Goal: Task Accomplishment & Management: Manage account settings

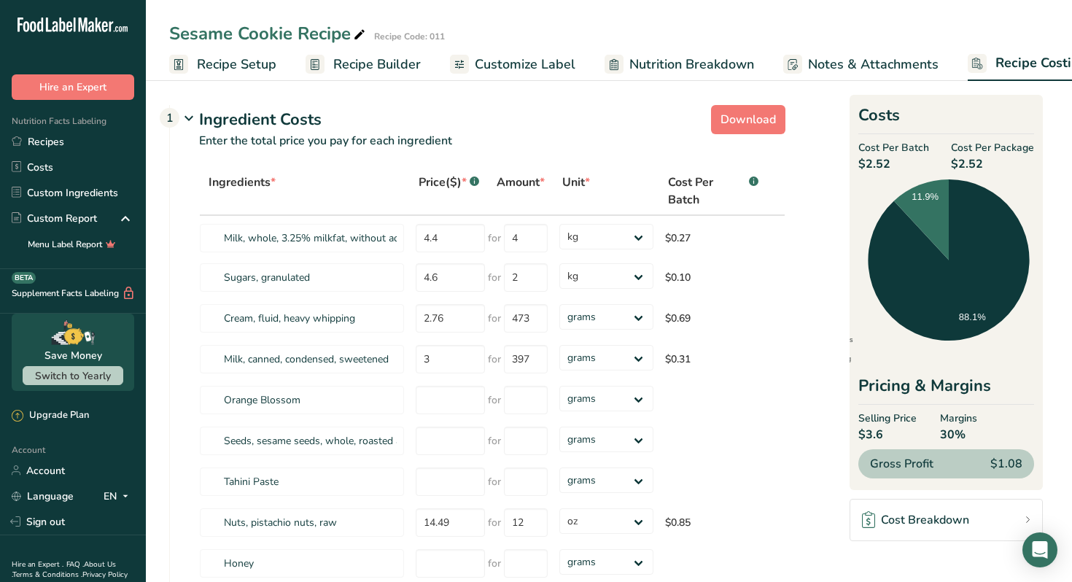
select select "1"
select select "5"
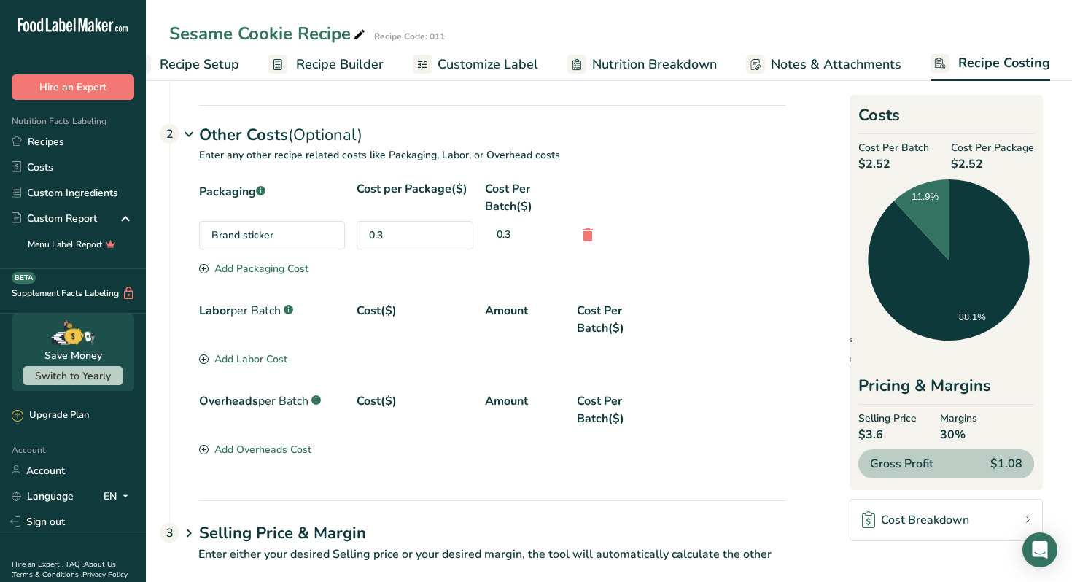
scroll to position [536, 0]
click at [407, 233] on div "0.3" at bounding box center [415, 236] width 117 height 28
click at [396, 233] on div "0.3" at bounding box center [415, 236] width 117 height 28
click at [380, 233] on div "0.3" at bounding box center [415, 236] width 117 height 28
click at [384, 233] on div "0.3" at bounding box center [415, 236] width 117 height 28
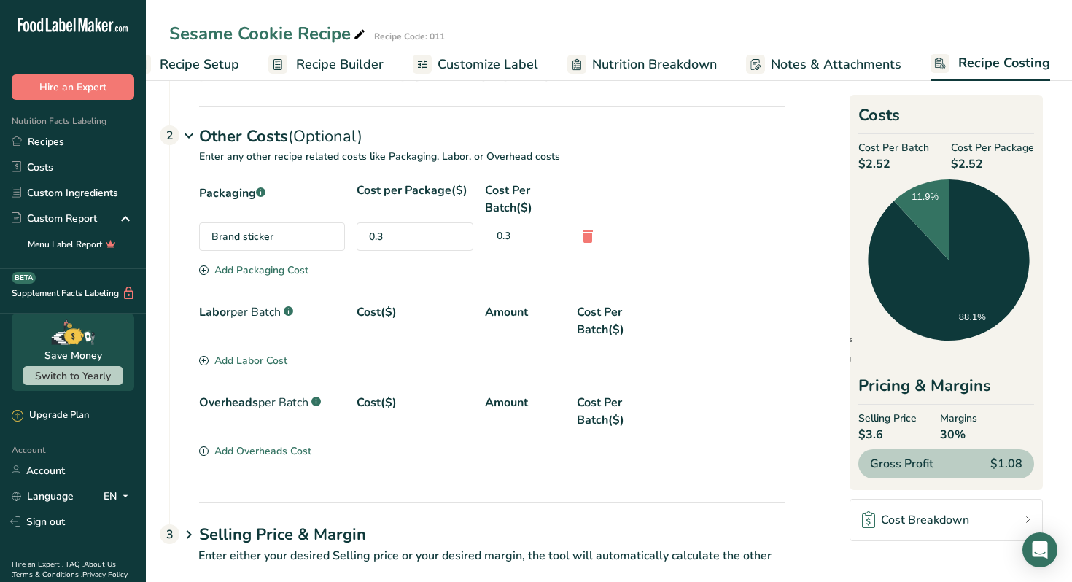
click at [383, 234] on div "0.3" at bounding box center [415, 236] width 117 height 28
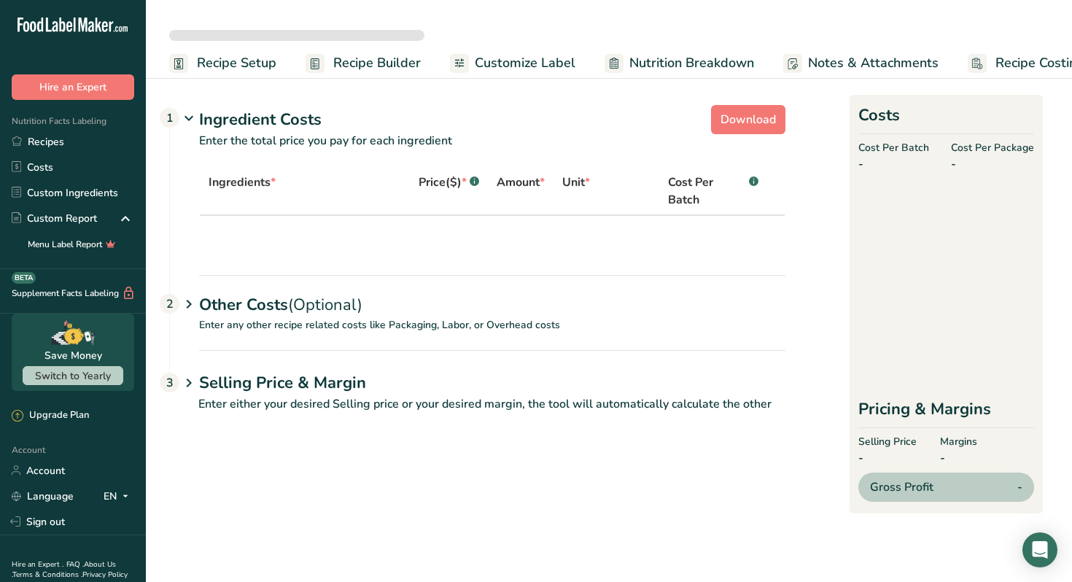
select select "1"
select select "5"
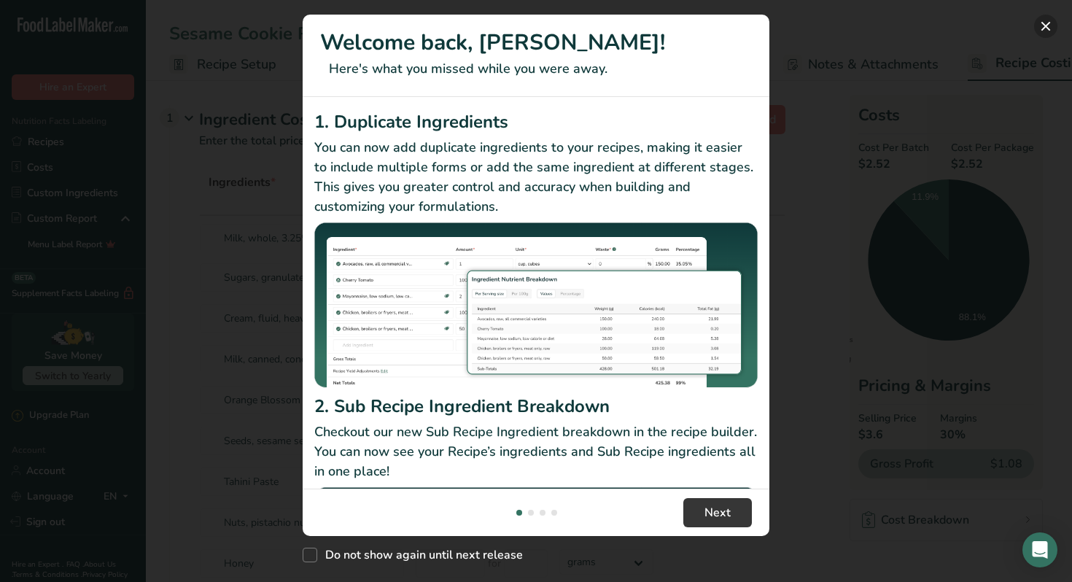
click at [1046, 28] on button "New Features" at bounding box center [1045, 26] width 23 height 23
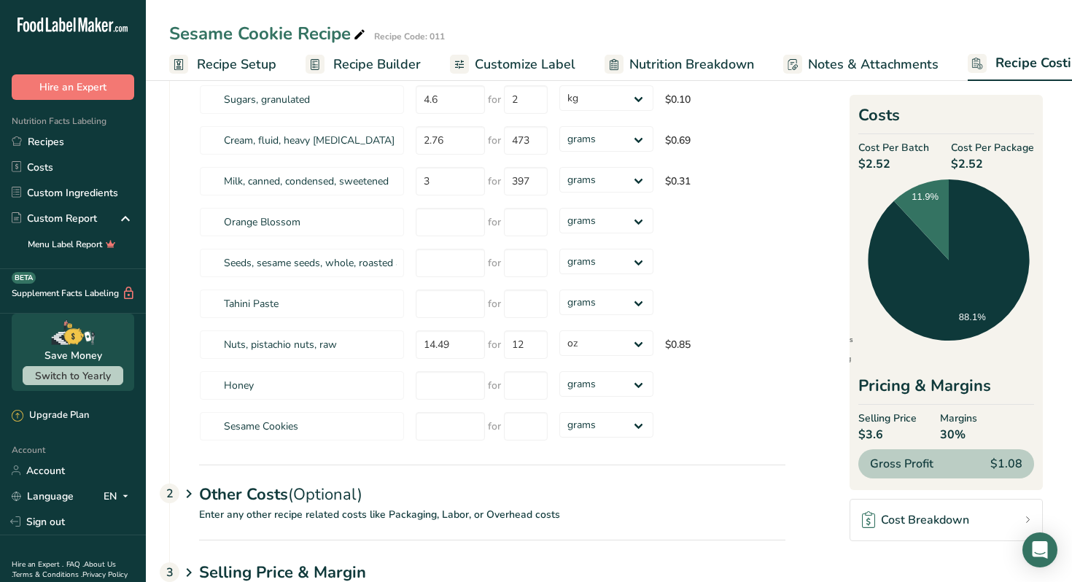
scroll to position [239, 0]
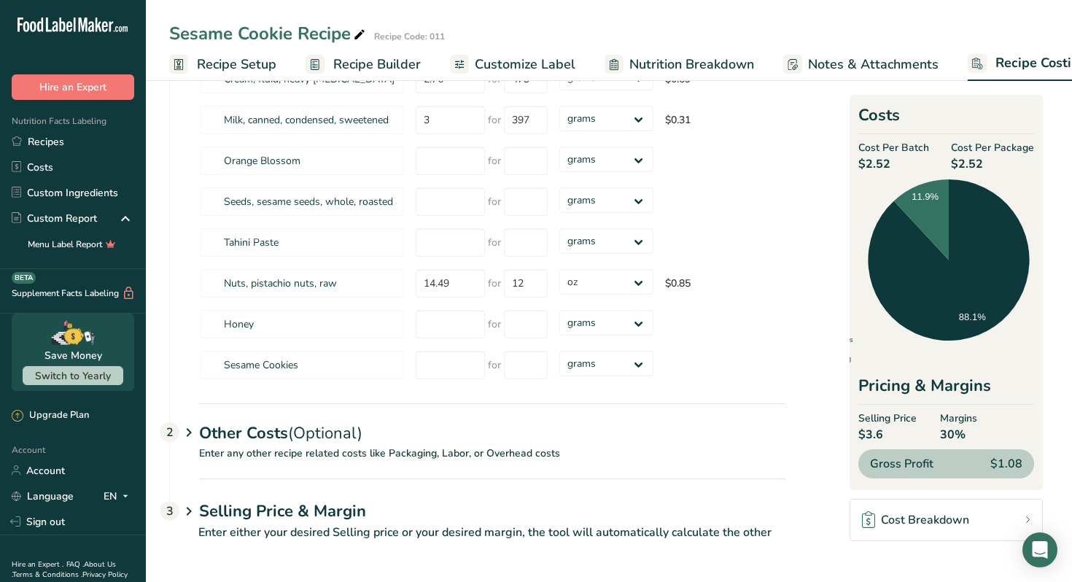
click at [187, 437] on icon at bounding box center [189, 432] width 18 height 27
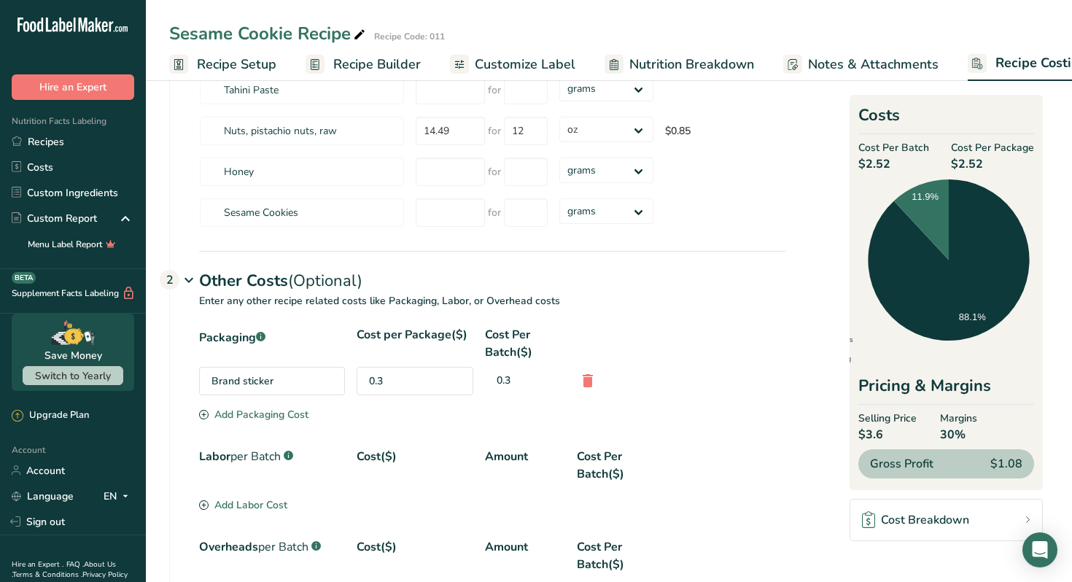
scroll to position [416, 0]
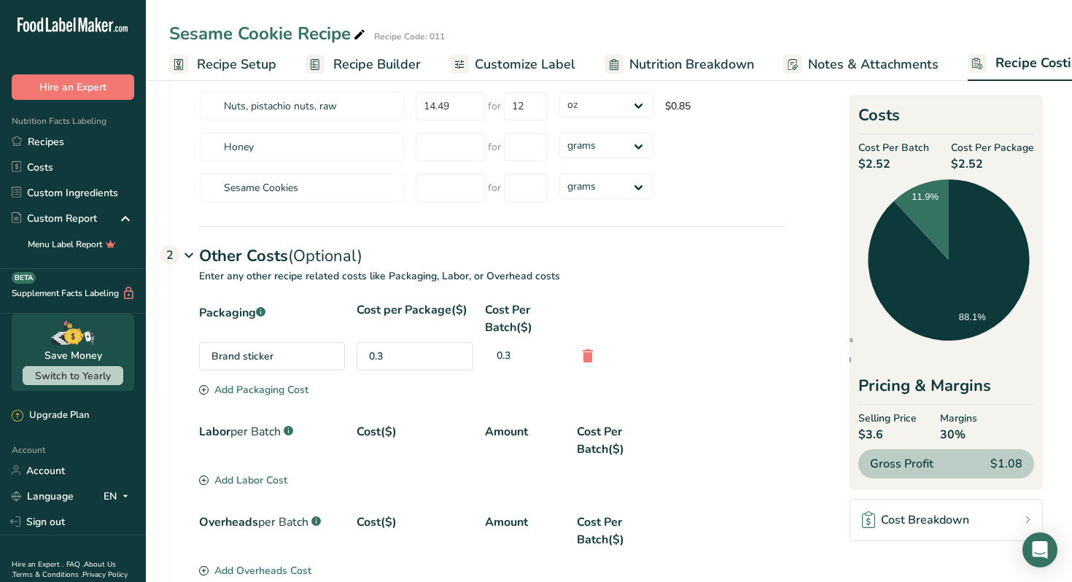
click at [412, 355] on div "0.3" at bounding box center [415, 356] width 117 height 28
click at [395, 355] on div "0.3" at bounding box center [415, 356] width 117 height 28
click at [393, 355] on div "0.3" at bounding box center [415, 356] width 117 height 28
click at [388, 355] on div "0.3" at bounding box center [415, 356] width 117 height 28
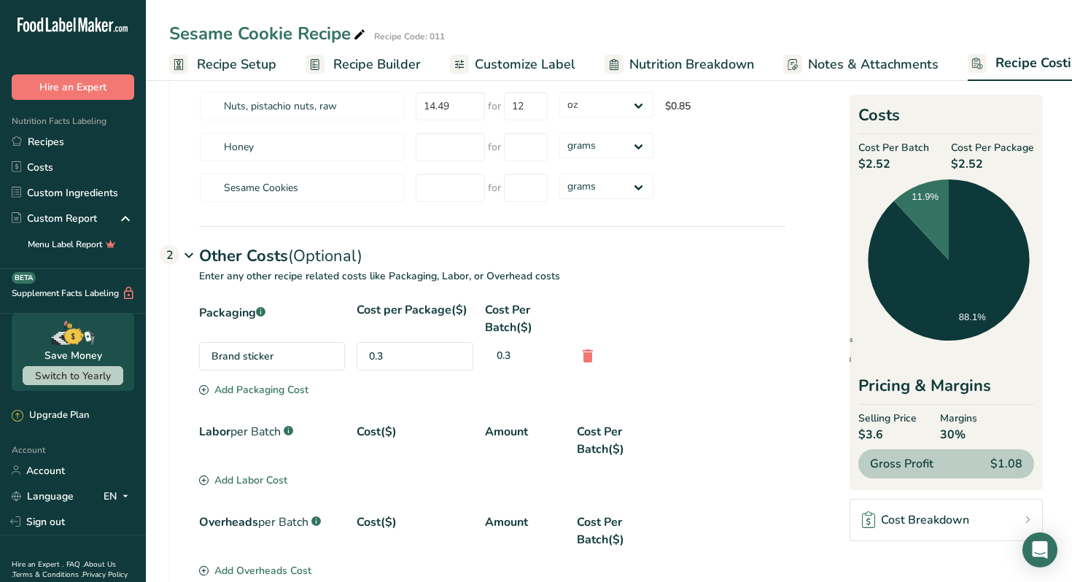
click at [388, 355] on div "0.3" at bounding box center [415, 356] width 117 height 28
click at [503, 351] on div "0.3" at bounding box center [525, 355] width 80 height 27
click at [244, 357] on div "Brand sticker" at bounding box center [272, 356] width 146 height 28
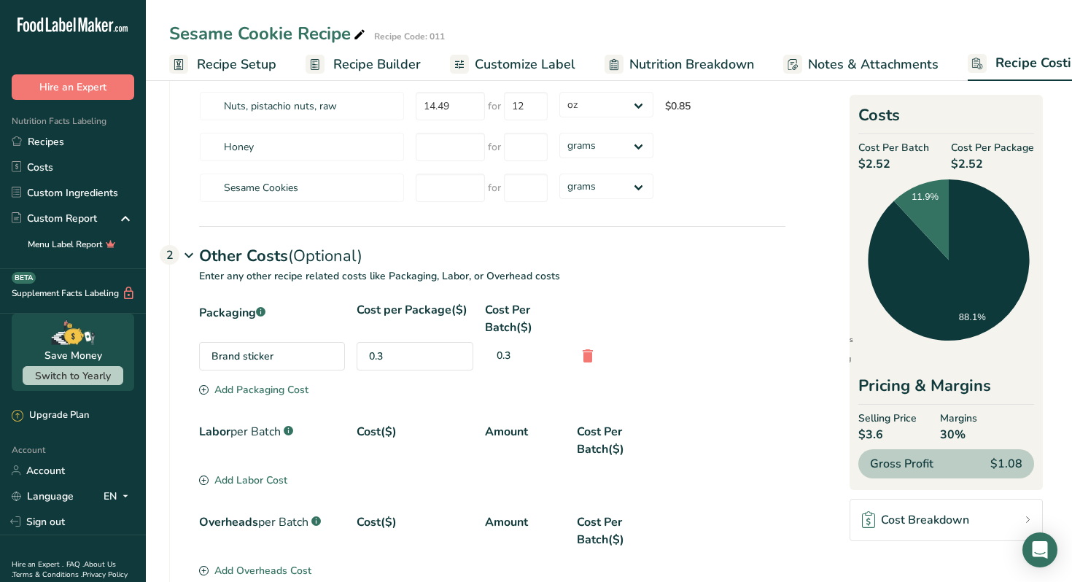
click at [391, 350] on div "0.3" at bounding box center [415, 356] width 117 height 28
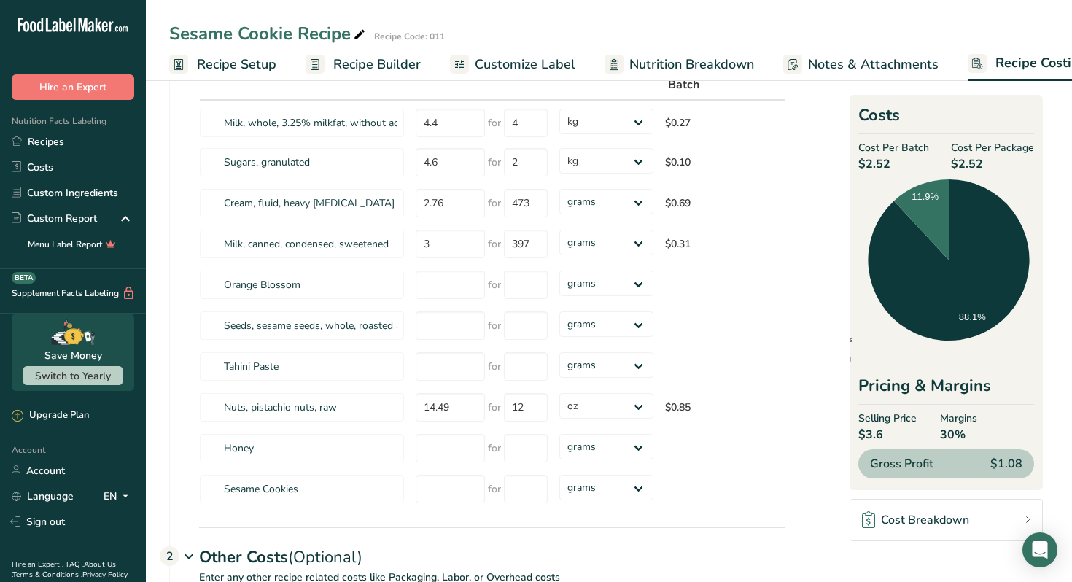
scroll to position [0, 0]
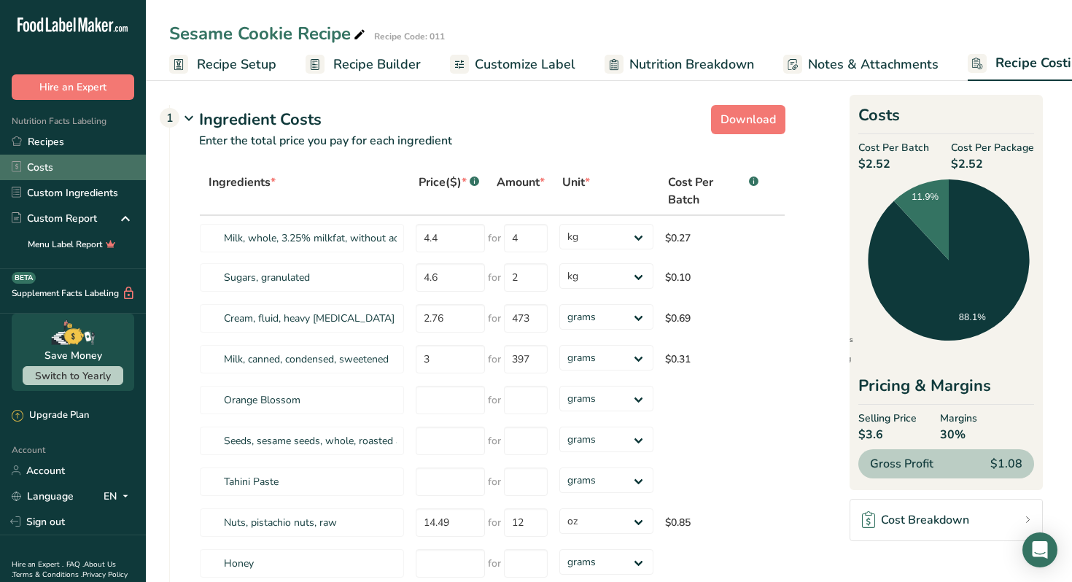
click at [82, 169] on link "Costs" at bounding box center [73, 168] width 146 height 26
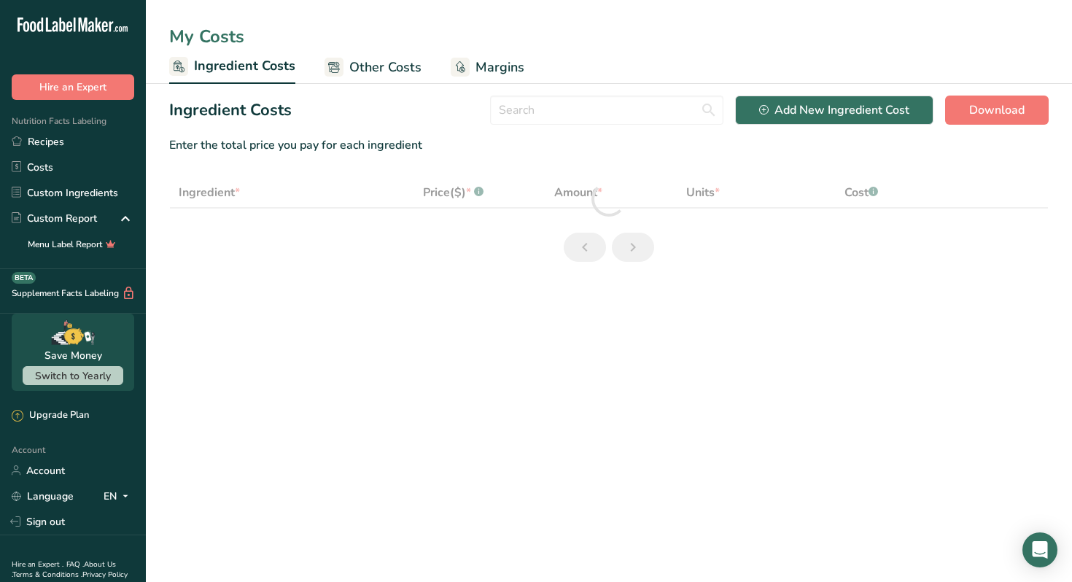
select select "5"
select select "1"
select select "5"
select select "1"
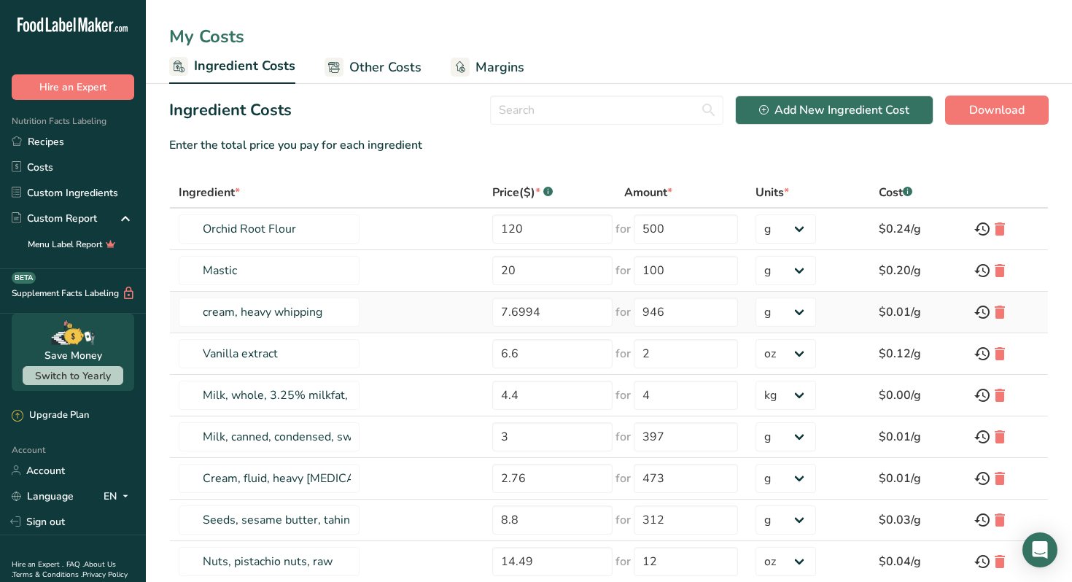
scroll to position [153, 0]
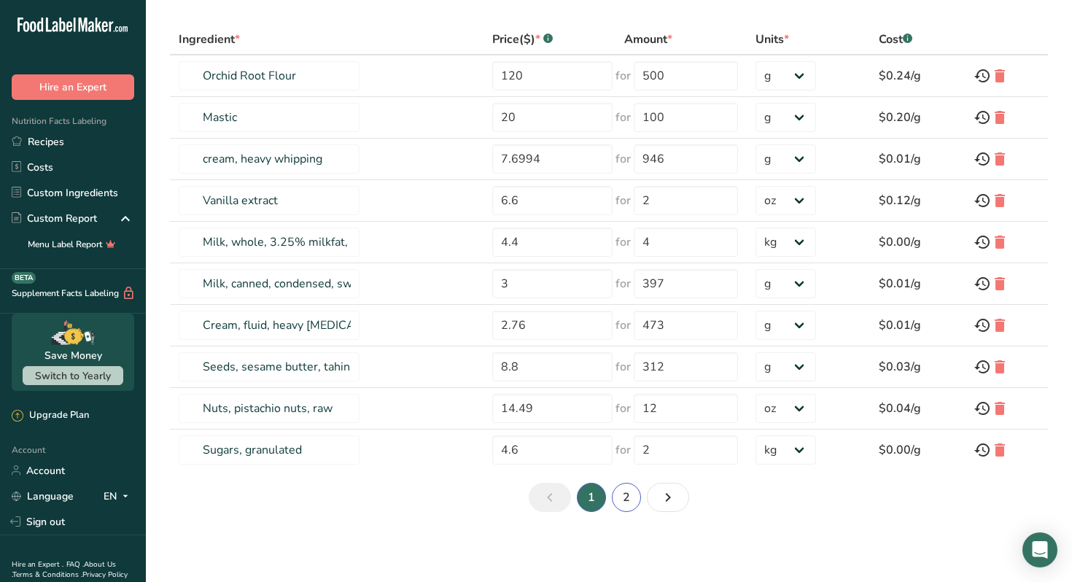
click at [629, 504] on link "2" at bounding box center [626, 497] width 29 height 29
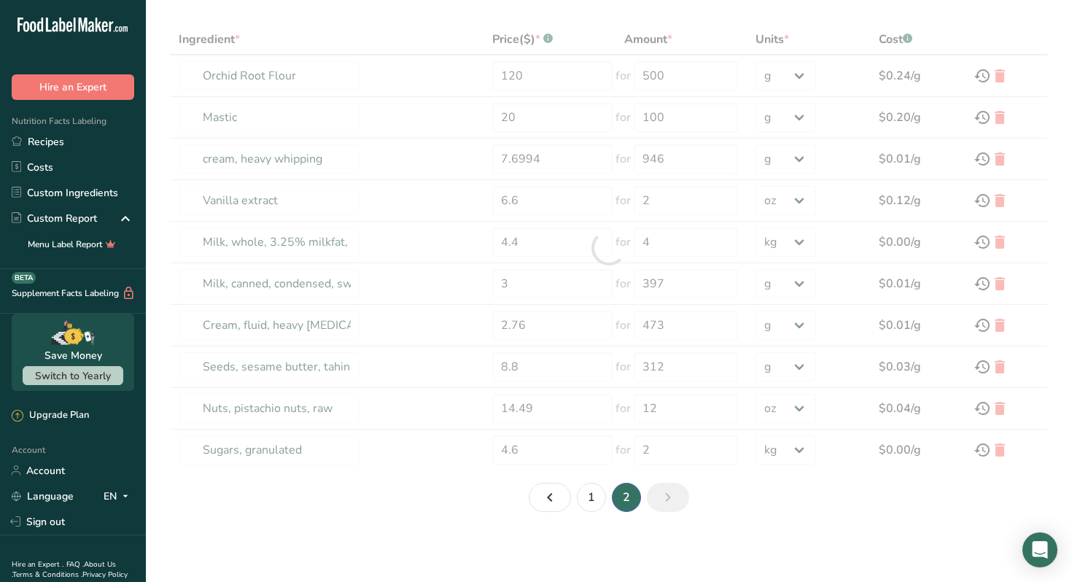
type input "Cocoa, dry powder, unsweetened"
type input "12"
type input "227"
type input "Nuts, pistachio nuts, dry roasted, with salt added"
type input "15"
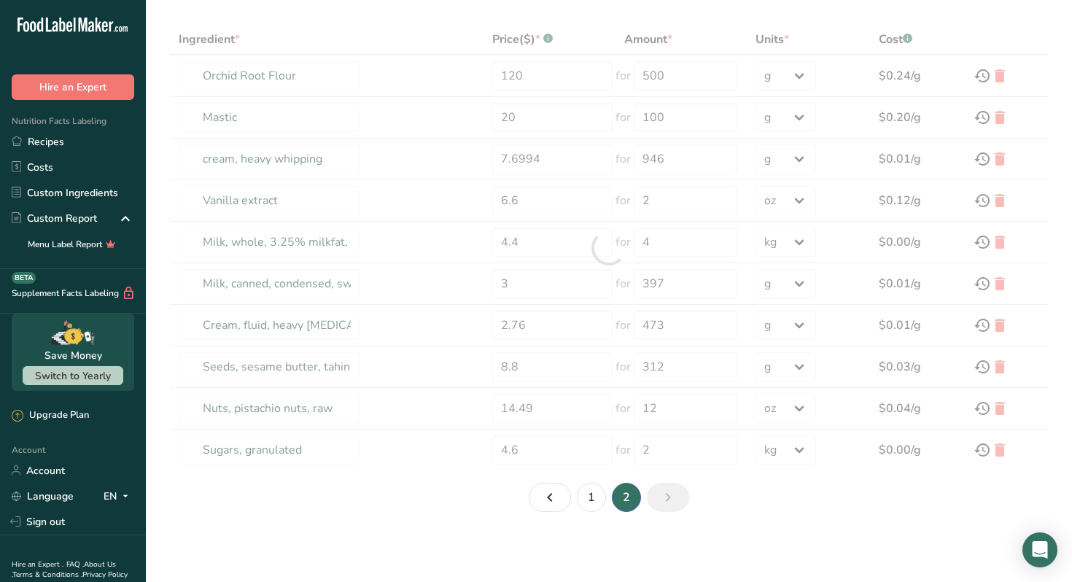
type input "12"
select select "5"
type input "Cherries, sour, canned, water pack, drained"
type input "9"
type input "454"
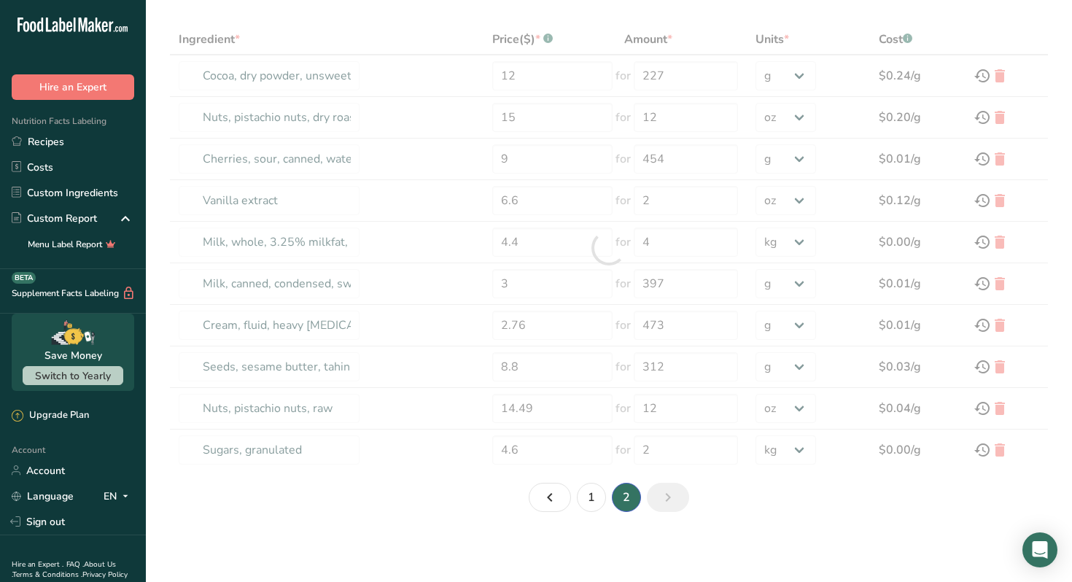
scroll to position [0, 0]
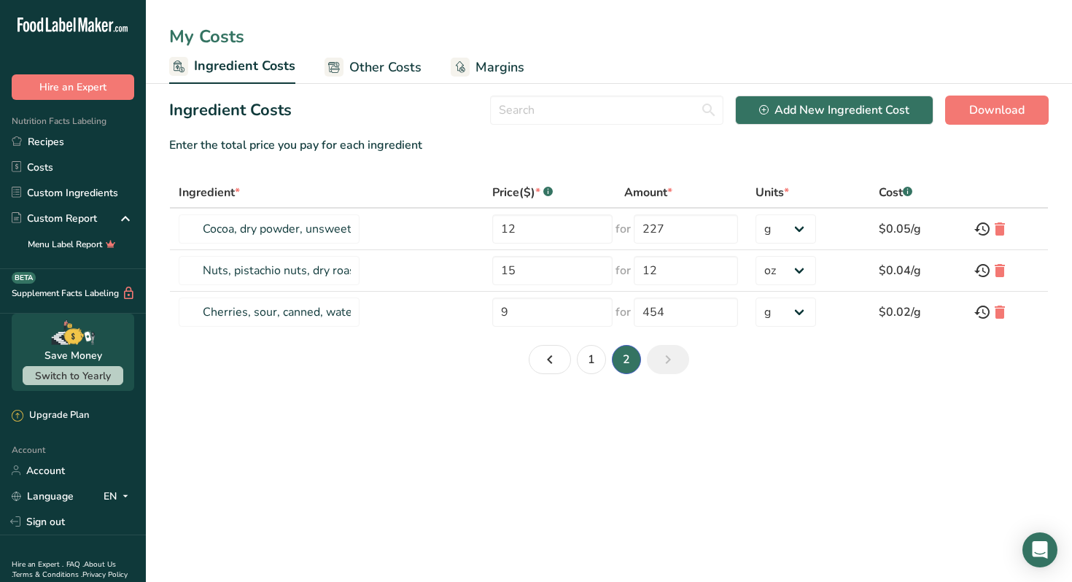
click at [386, 79] on link "Other Costs" at bounding box center [373, 67] width 97 height 33
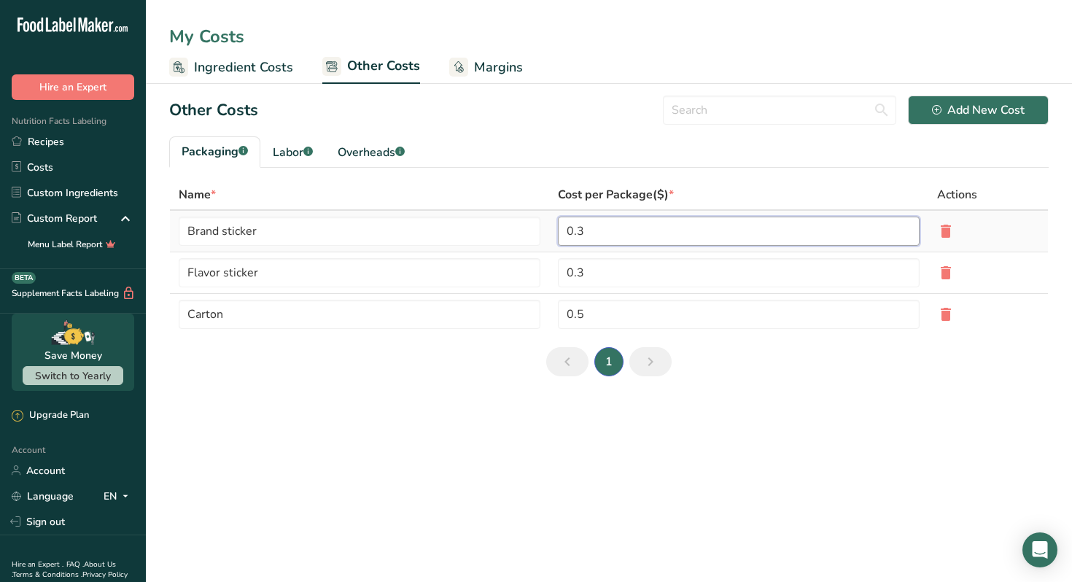
click at [621, 237] on input "0.3" at bounding box center [739, 231] width 362 height 29
type input "0.25"
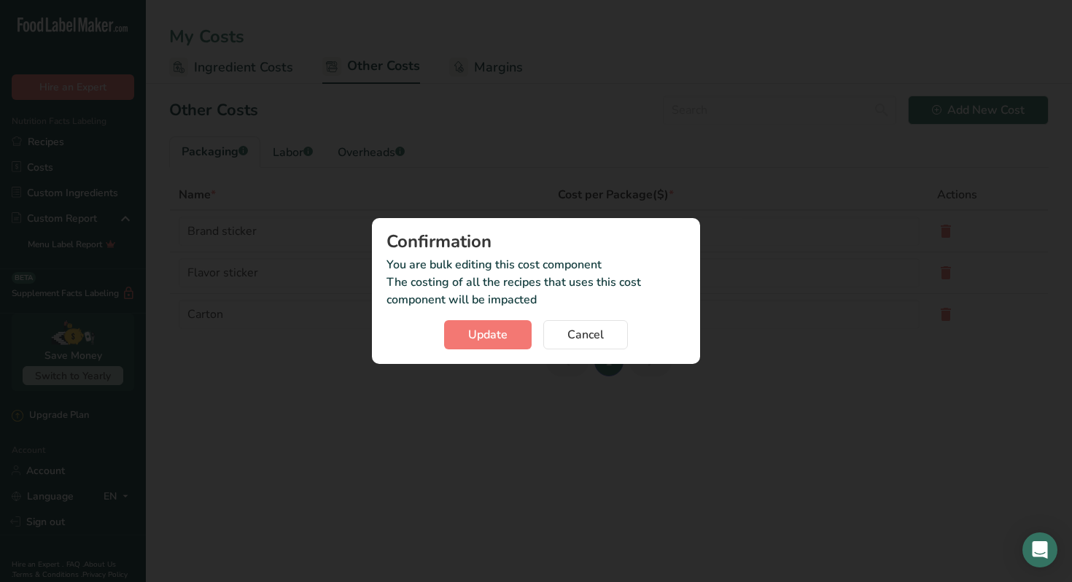
click at [920, 380] on section "Other Costs Add New Cost Packaging .a-a{fill:#347362;}.b-a{fill:#fff;} Labor .a…" at bounding box center [609, 242] width 926 height 316
click at [502, 333] on span "Update" at bounding box center [487, 335] width 39 height 18
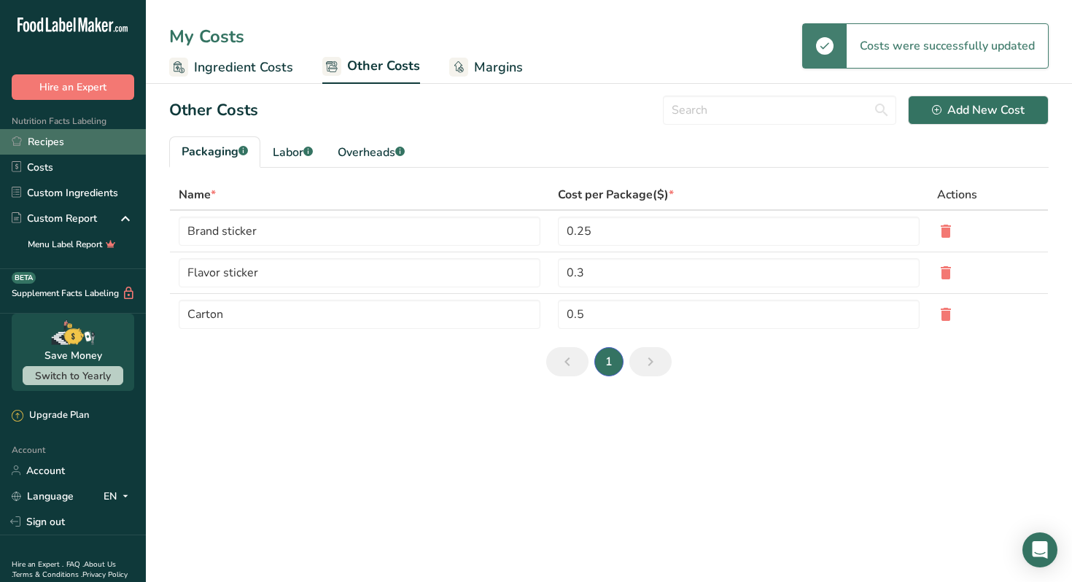
click at [53, 147] on link "Recipes" at bounding box center [73, 142] width 146 height 26
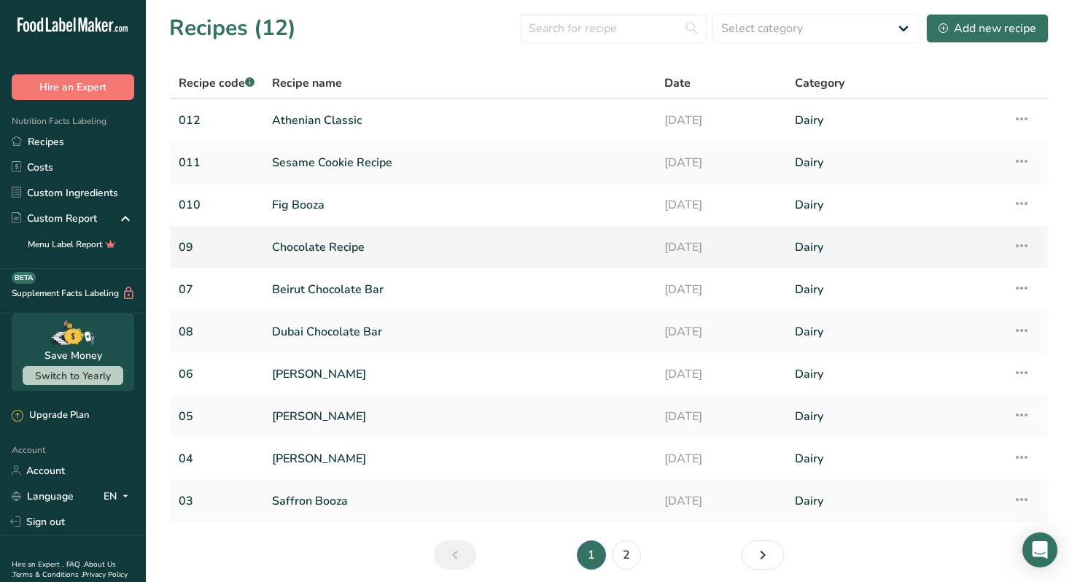
scroll to position [58, 0]
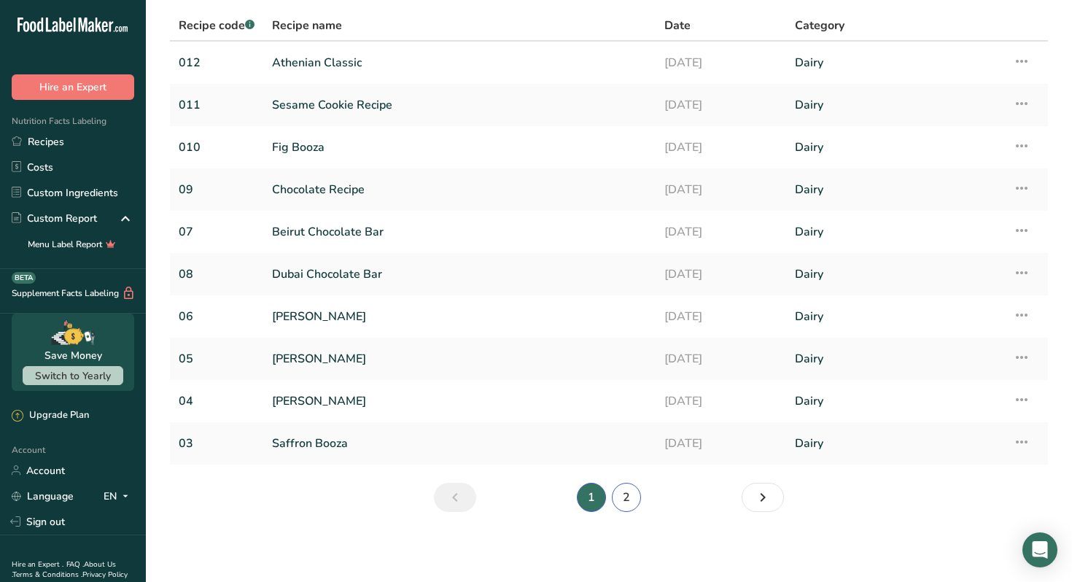
click at [625, 497] on link "2" at bounding box center [626, 497] width 29 height 29
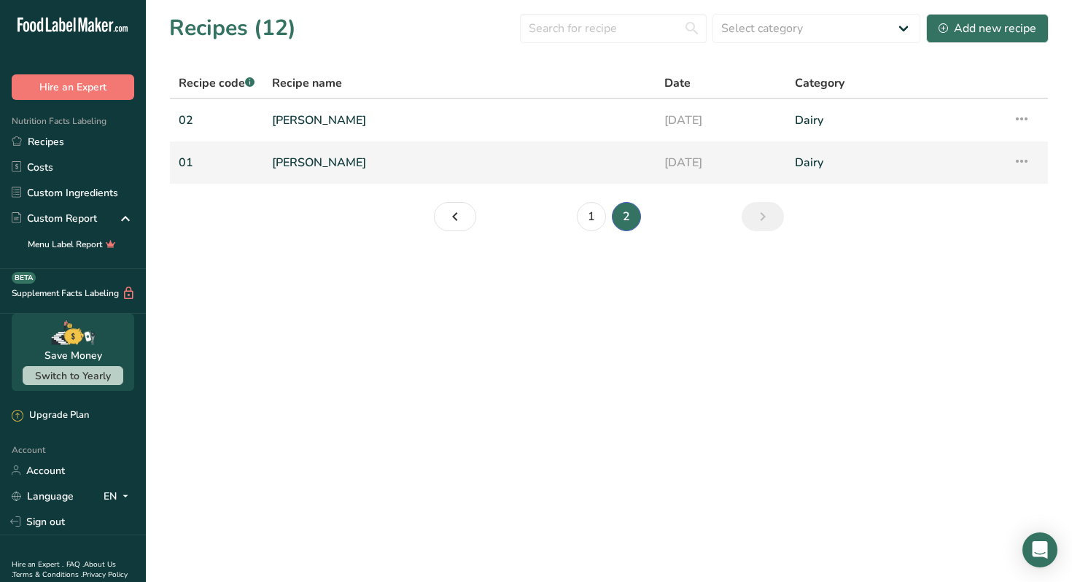
click at [338, 172] on link "[PERSON_NAME]" at bounding box center [459, 162] width 375 height 31
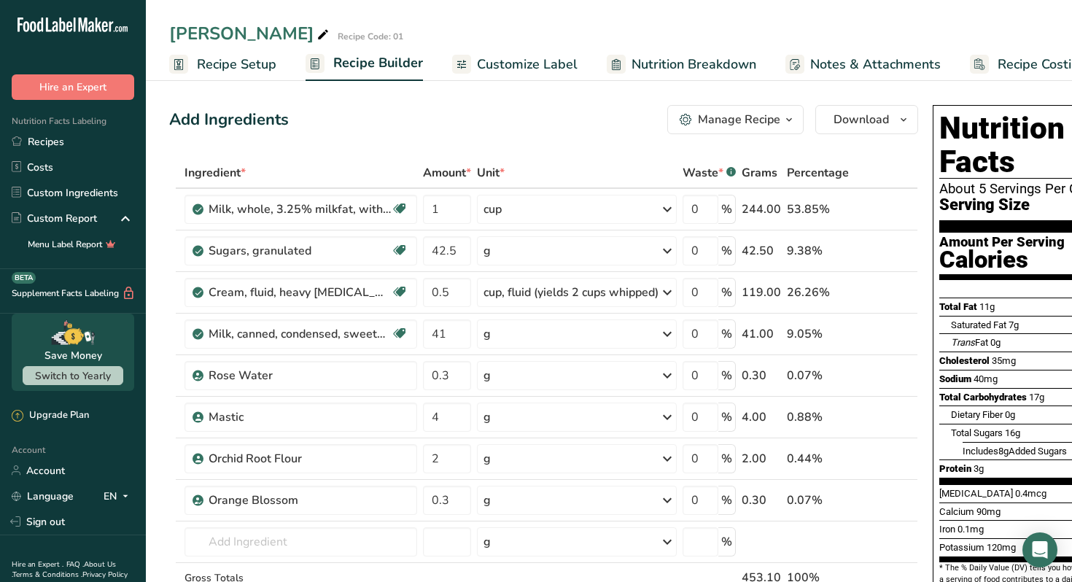
click at [1052, 63] on span "Recipe Costing" at bounding box center [1042, 65] width 89 height 20
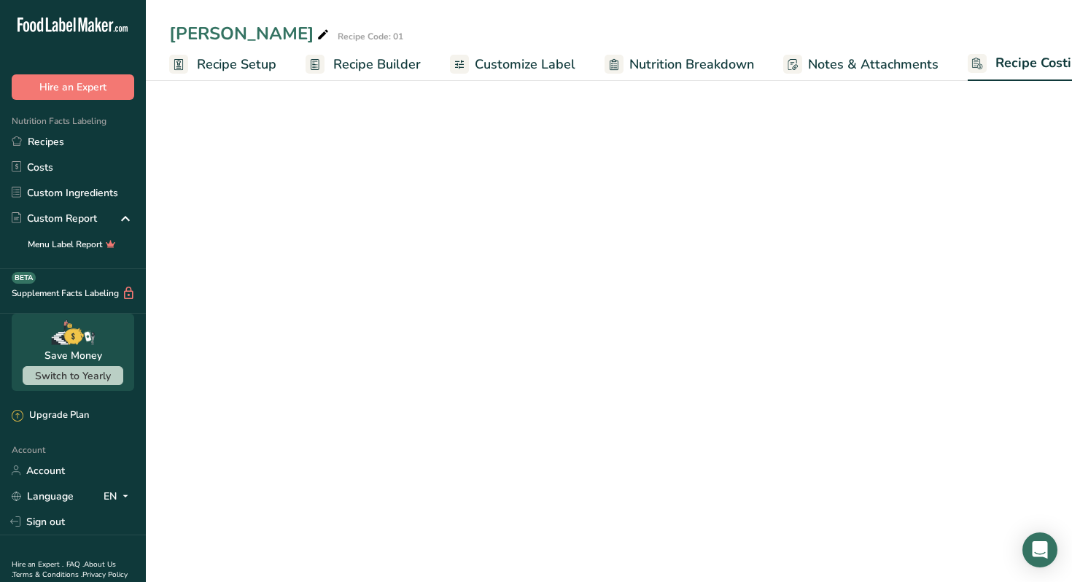
scroll to position [0, 37]
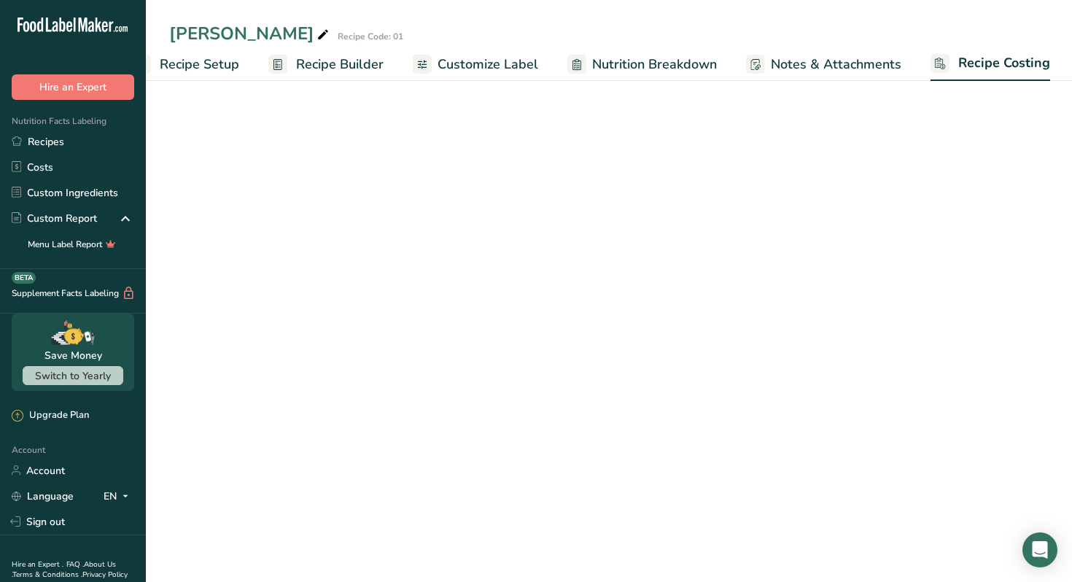
select select "1"
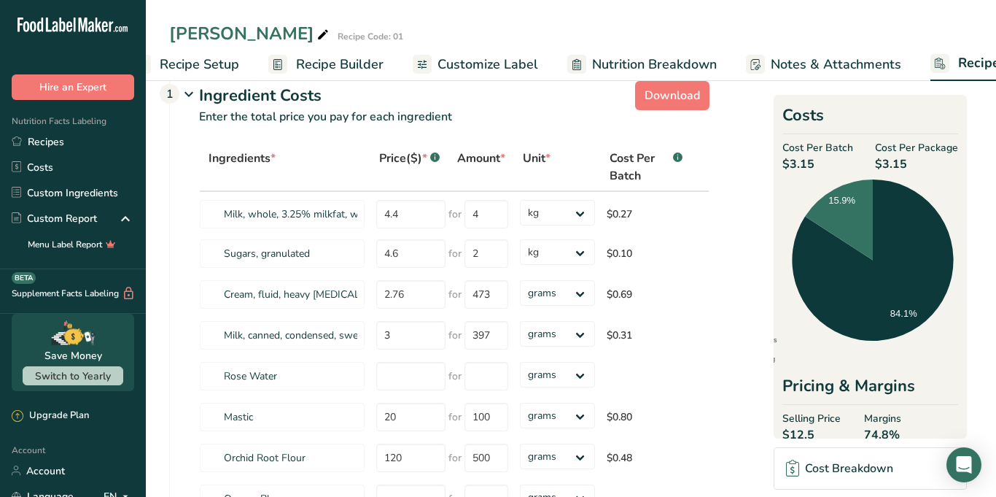
scroll to position [0, 0]
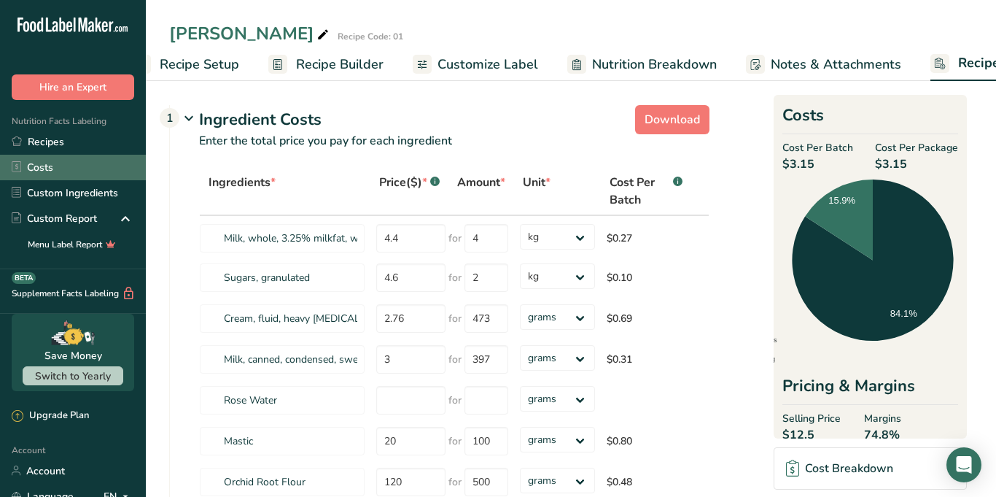
click at [43, 166] on link "Costs" at bounding box center [73, 168] width 146 height 26
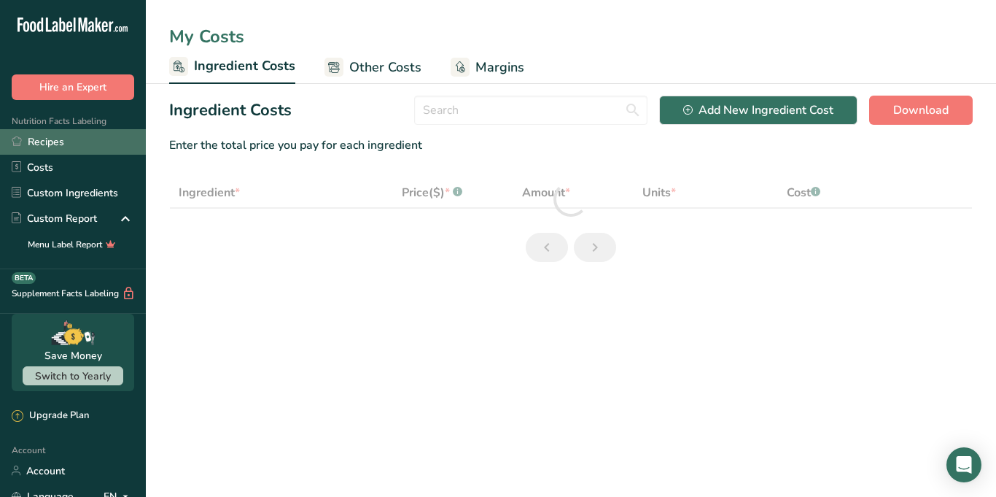
select select "5"
select select "1"
select select "5"
select select "1"
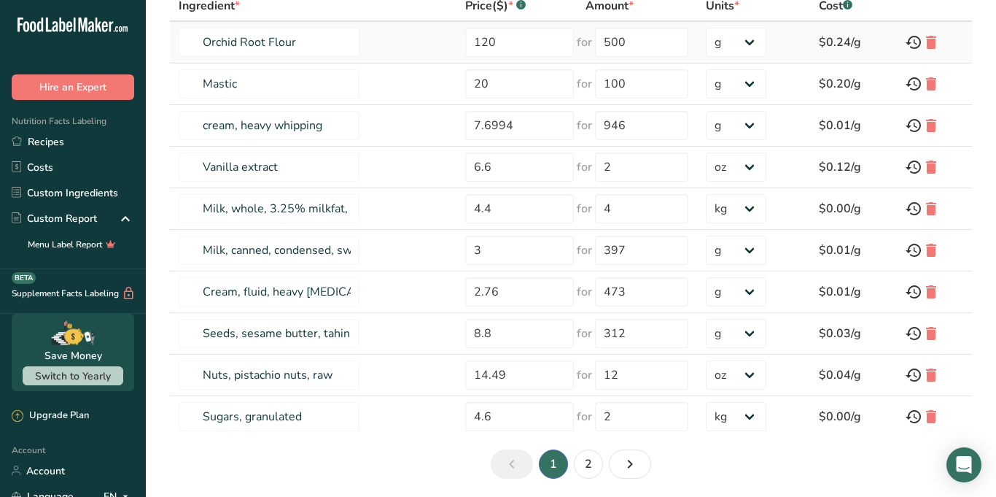
scroll to position [199, 0]
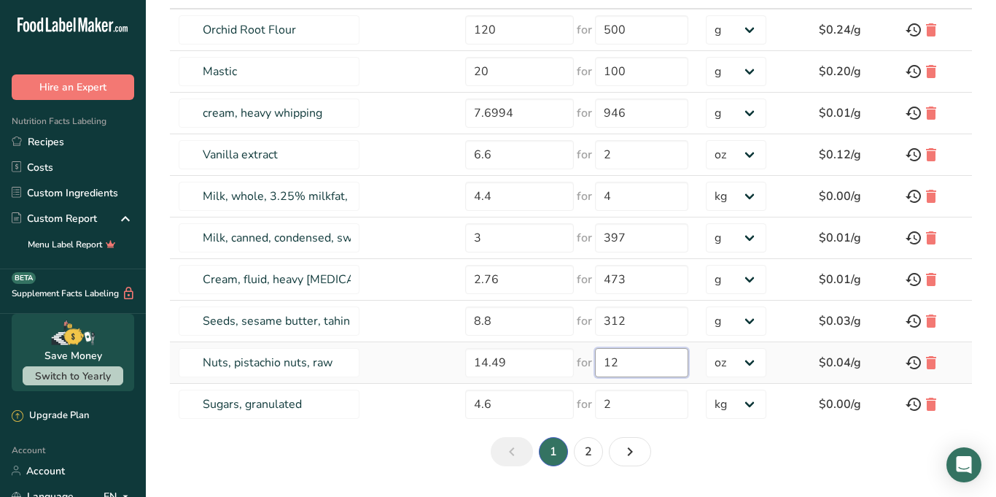
click at [610, 360] on input "12" at bounding box center [641, 362] width 93 height 29
drag, startPoint x: 505, startPoint y: 365, endPoint x: 451, endPoint y: 362, distance: 54.7
click at [457, 362] on td "14.49" at bounding box center [517, 363] width 120 height 42
type input "17"
click at [633, 358] on section "Ingredient Costs Add New Ingredient Cost Download Enter the total price you pay…" at bounding box center [571, 187] width 850 height 605
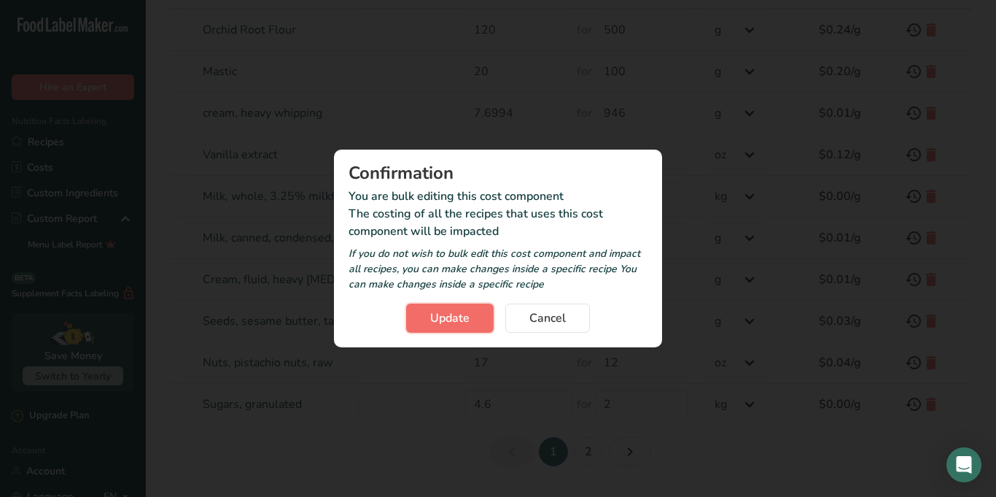
click at [451, 318] on span "Update" at bounding box center [449, 318] width 39 height 18
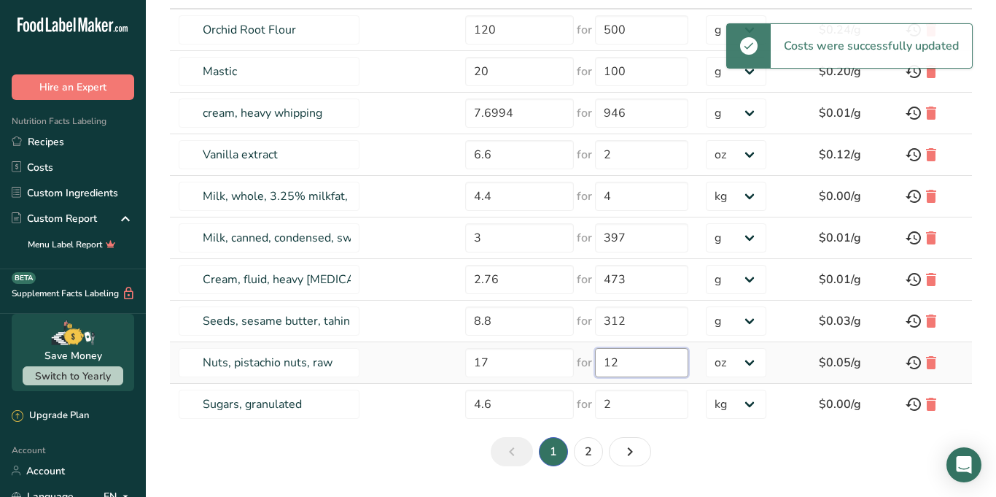
click at [650, 362] on input "12" at bounding box center [641, 362] width 93 height 29
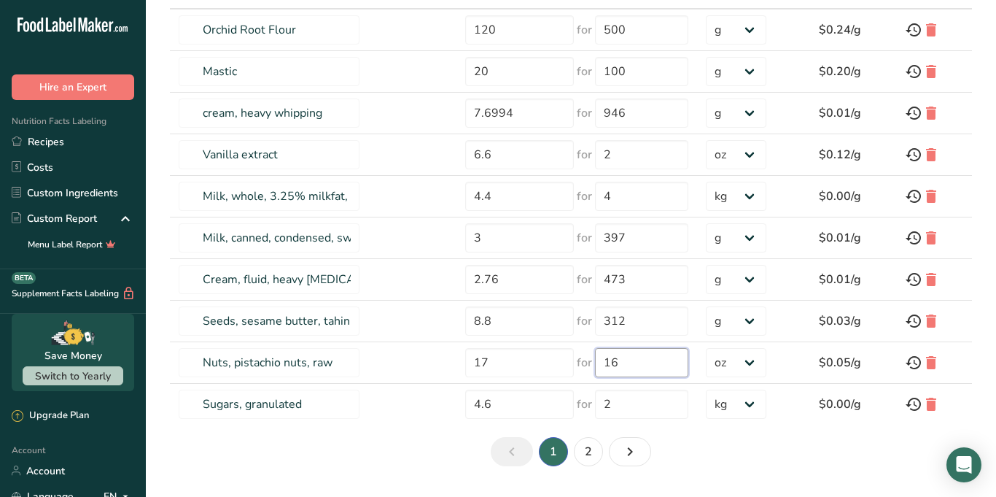
type input "16"
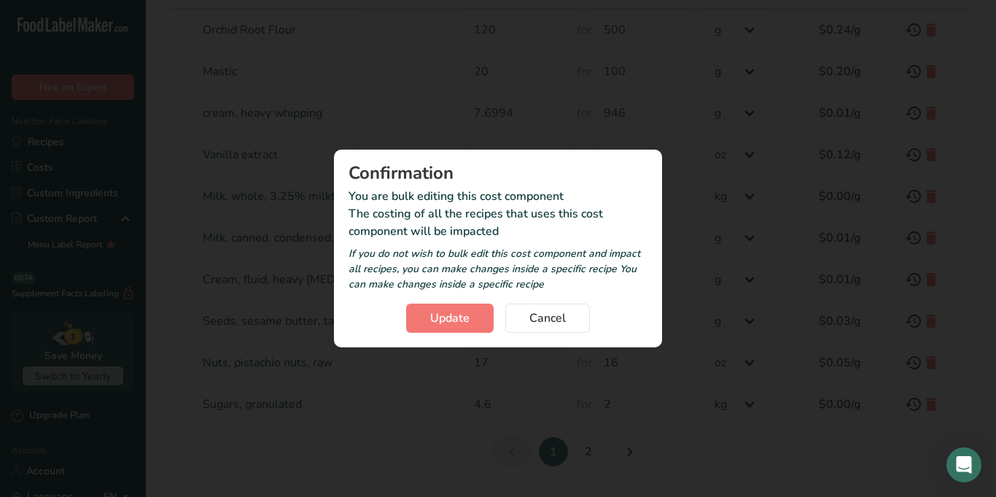
click at [734, 457] on section "Ingredient Costs Add New Ingredient Cost Download Enter the total price you pay…" at bounding box center [571, 187] width 850 height 605
click at [439, 320] on span "Update" at bounding box center [449, 318] width 39 height 18
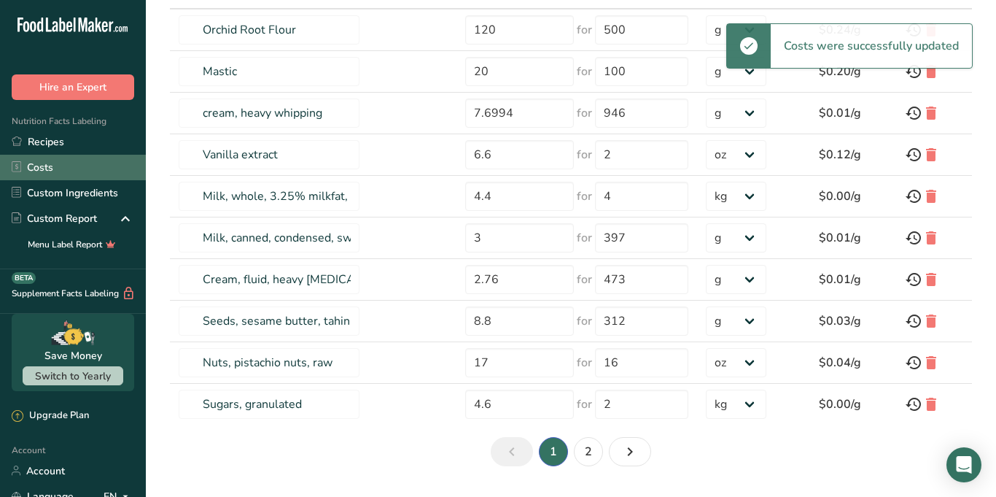
click at [63, 158] on link "Costs" at bounding box center [73, 168] width 146 height 26
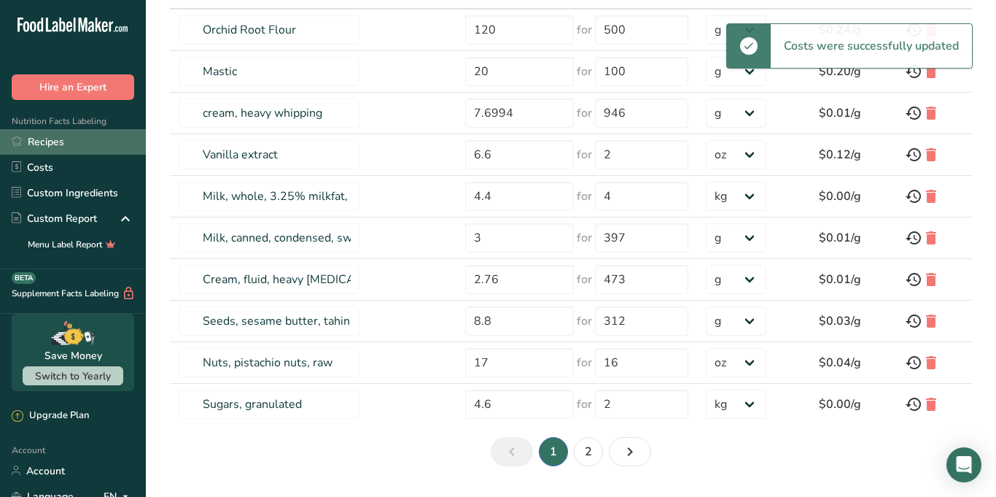
click at [61, 146] on link "Recipes" at bounding box center [73, 142] width 146 height 26
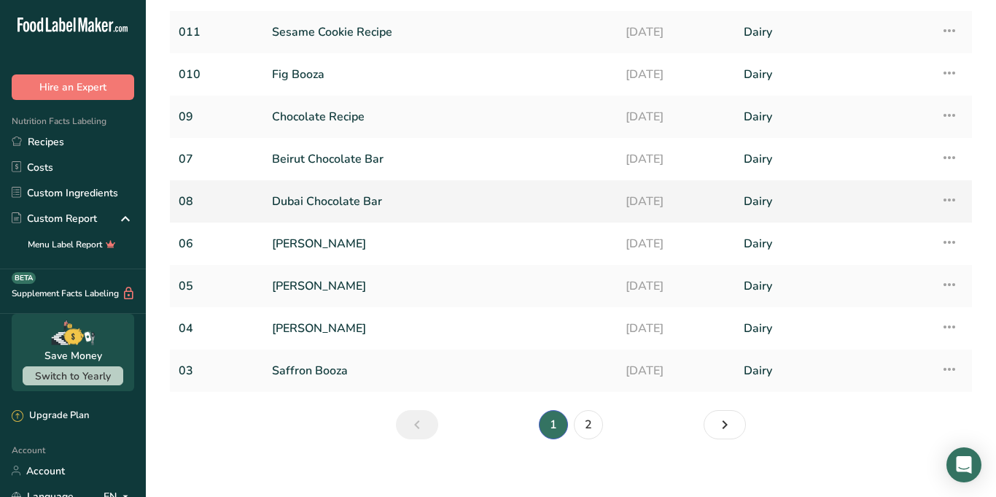
scroll to position [143, 0]
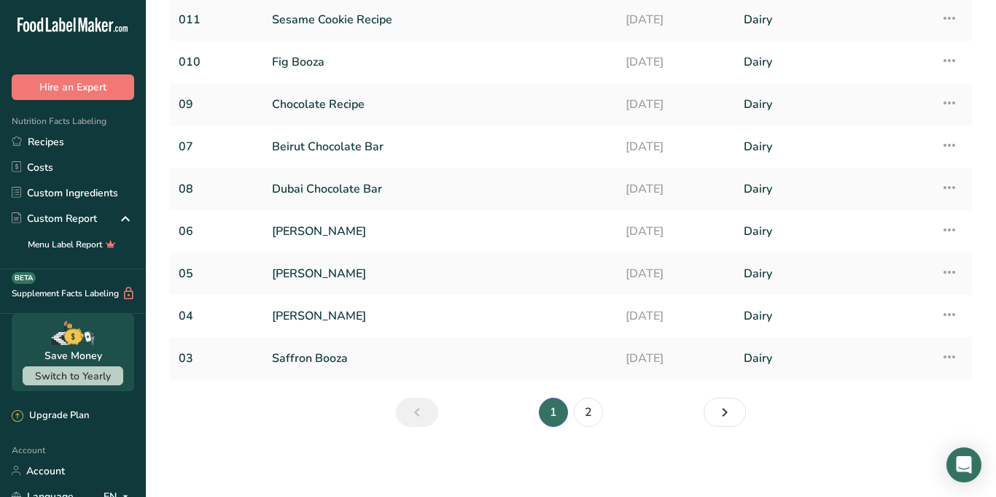
click at [602, 419] on li "2" at bounding box center [588, 411] width 35 height 29
click at [594, 416] on link "2" at bounding box center [588, 411] width 29 height 29
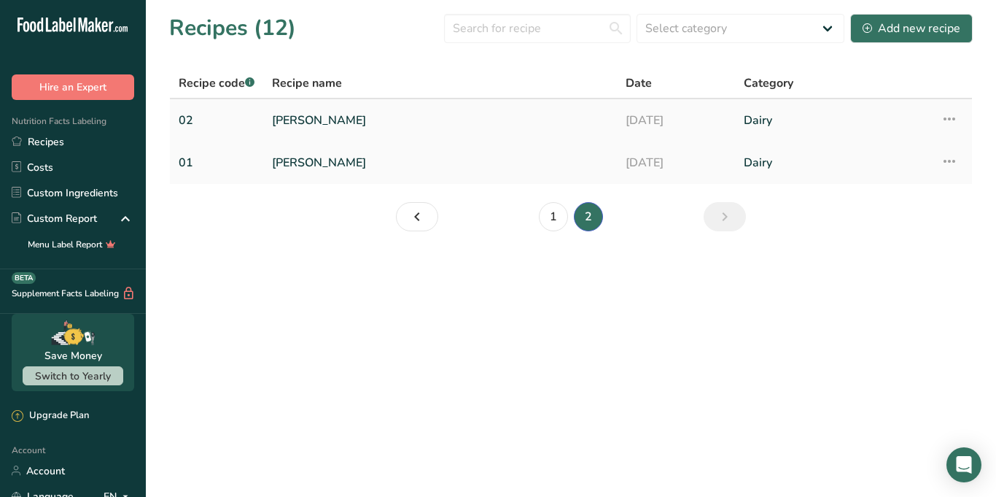
click at [292, 114] on link "[PERSON_NAME]" at bounding box center [440, 120] width 336 height 31
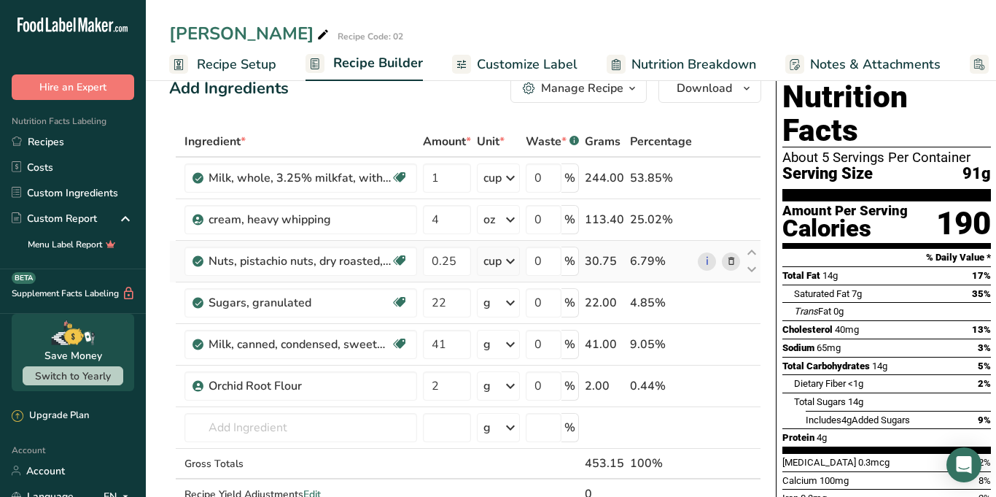
scroll to position [0, 6]
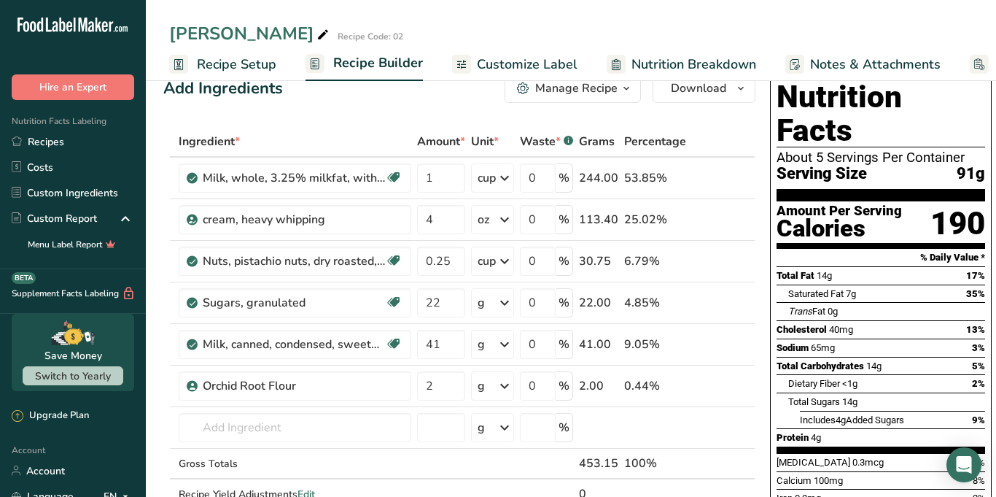
click at [978, 69] on rect at bounding box center [979, 64] width 19 height 19
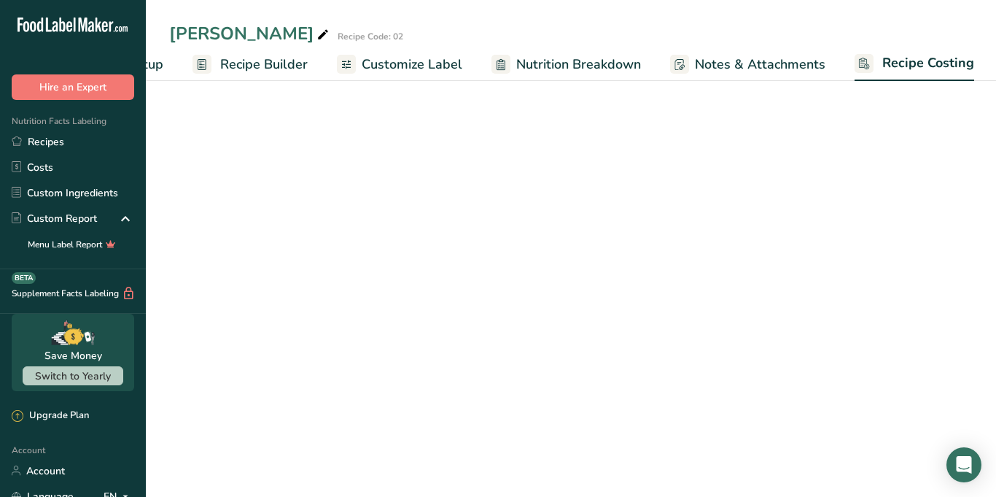
select select "5"
select select "1"
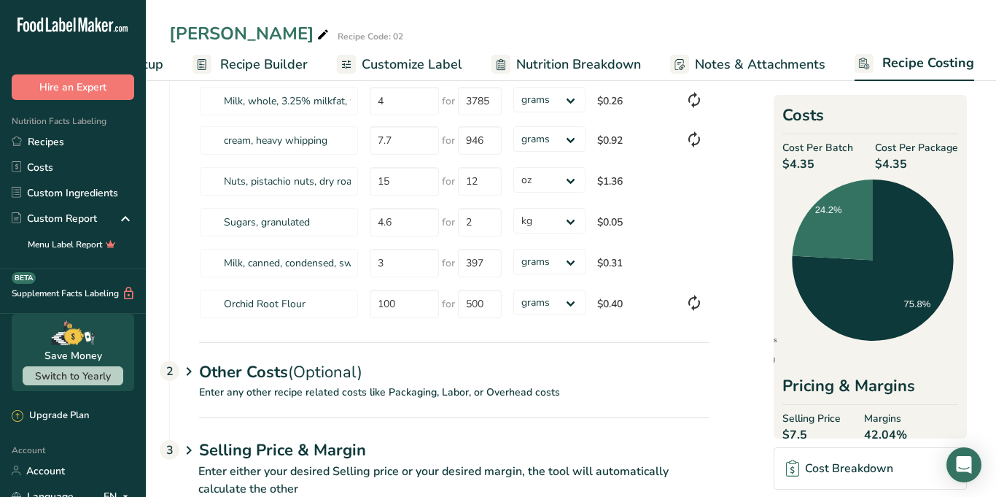
scroll to position [179, 0]
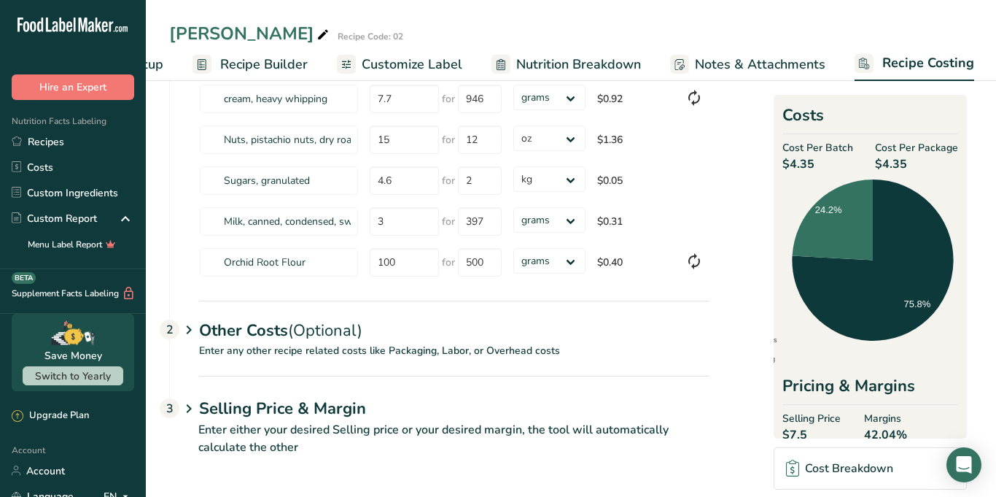
click at [183, 327] on icon at bounding box center [189, 329] width 18 height 27
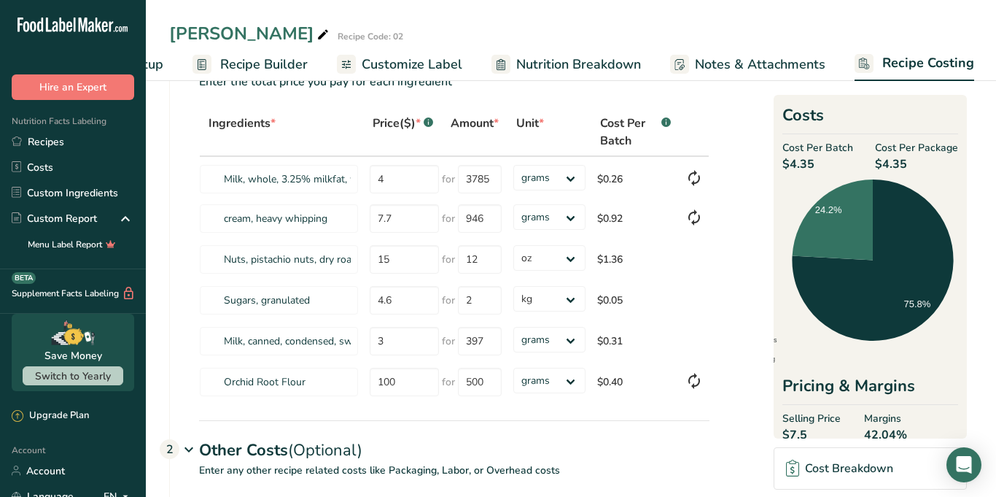
scroll to position [22, 0]
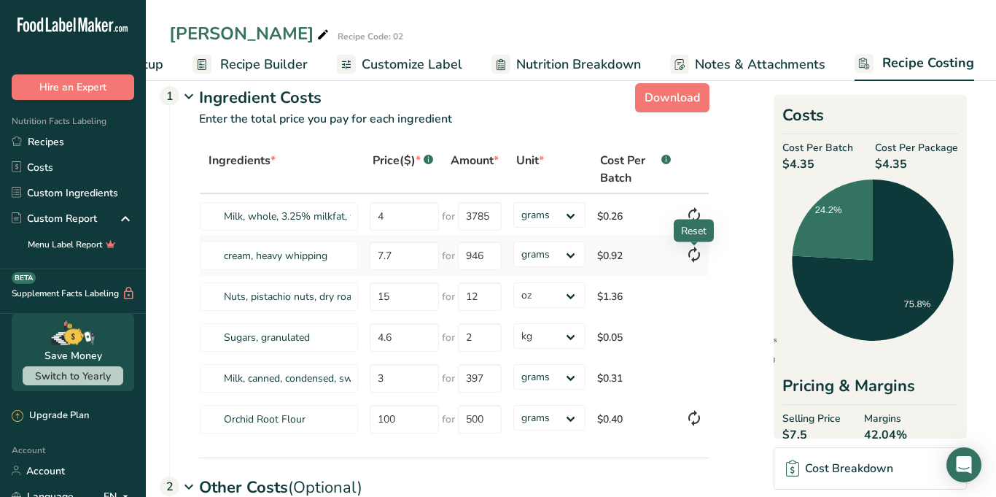
click at [691, 258] on icon at bounding box center [694, 254] width 18 height 26
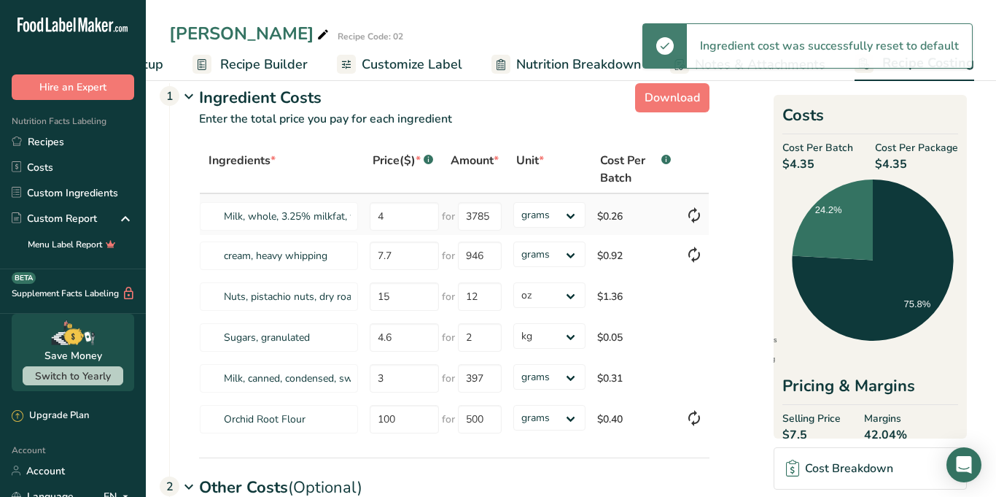
type input "7.6994"
click at [695, 217] on icon at bounding box center [694, 215] width 18 height 26
type input "4.4"
type input "4"
select select "1"
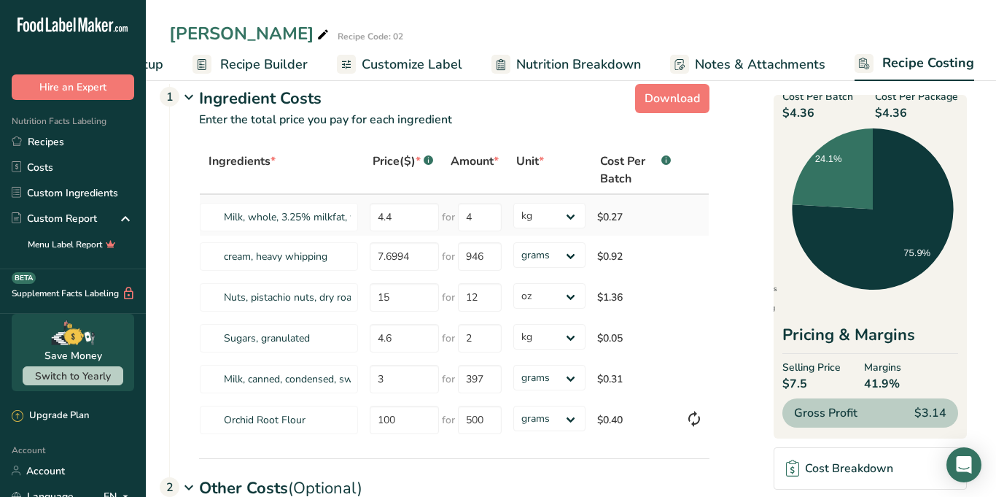
scroll to position [20, 0]
click at [486, 299] on input "12" at bounding box center [480, 298] width 44 height 28
click at [420, 291] on input "15" at bounding box center [404, 298] width 69 height 28
type input "17"
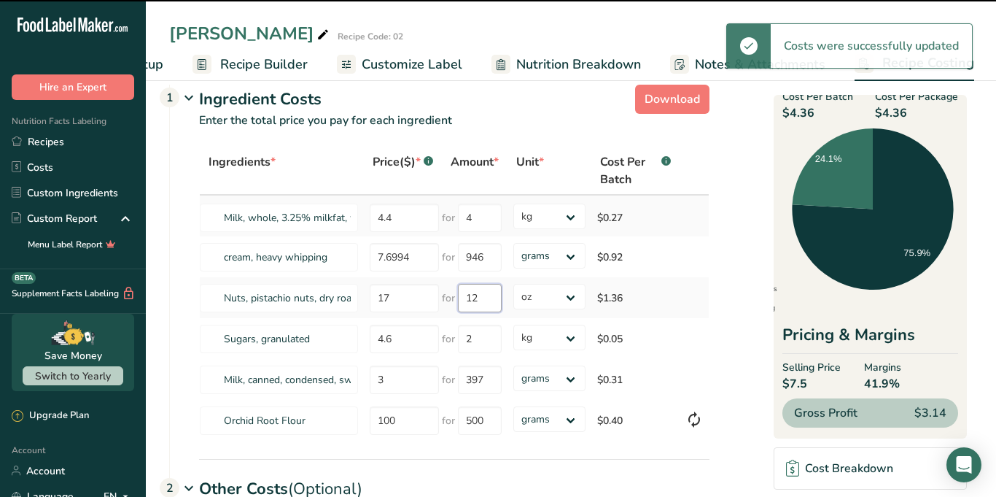
click at [480, 299] on input "12" at bounding box center [480, 298] width 44 height 28
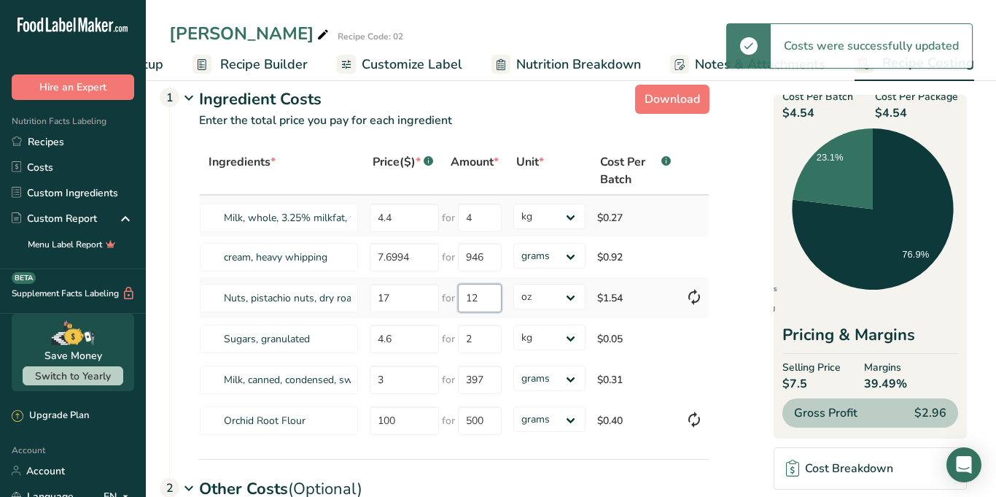
drag, startPoint x: 480, startPoint y: 299, endPoint x: 460, endPoint y: 300, distance: 19.7
click at [460, 300] on input "12" at bounding box center [480, 298] width 44 height 28
type input "1"
click at [580, 295] on div "Ingredients * Price($) * .a-a{fill:#347362;}.b-a{fill:#fff;} Amount * Unit * Co…" at bounding box center [454, 294] width 510 height 295
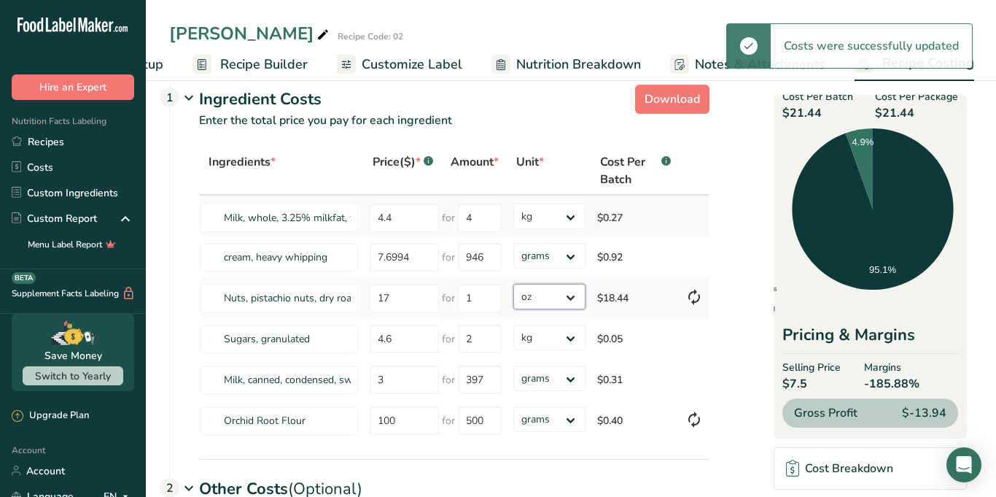
select select "12"
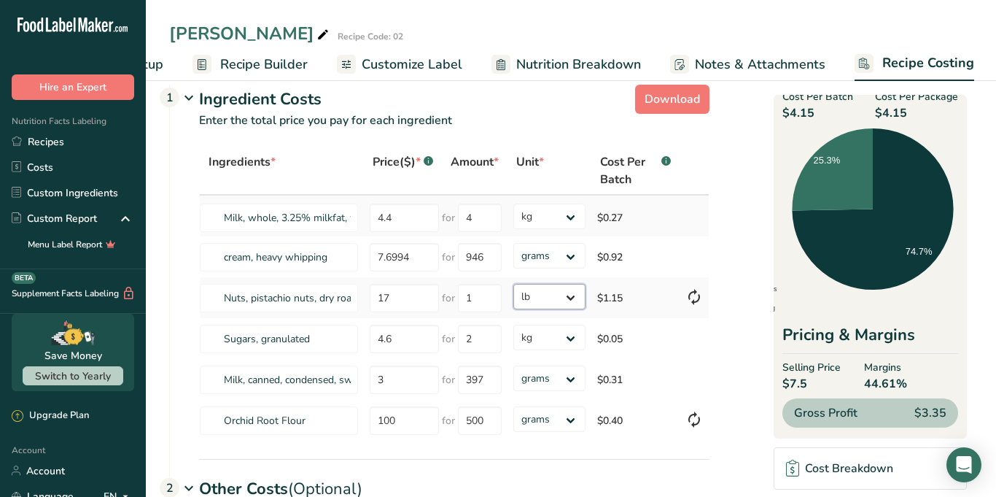
scroll to position [0, 0]
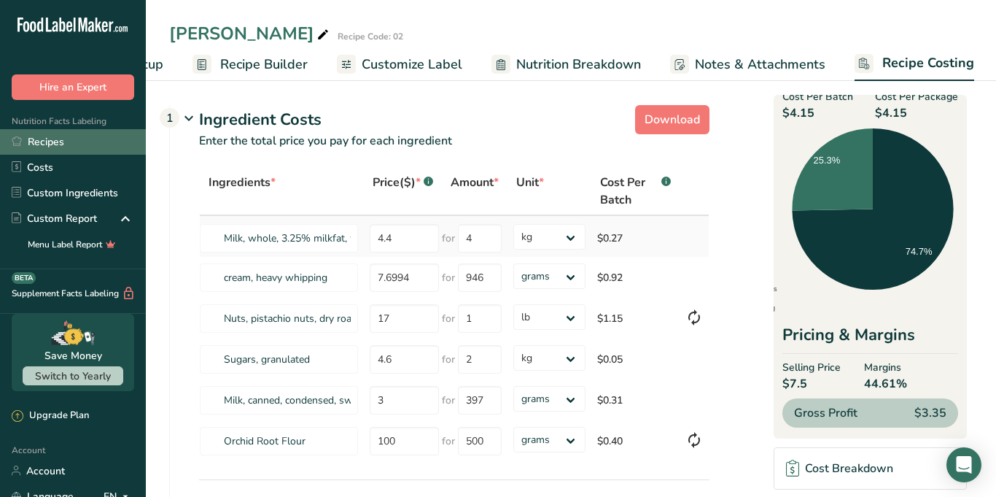
click at [40, 146] on link "Recipes" at bounding box center [73, 142] width 146 height 26
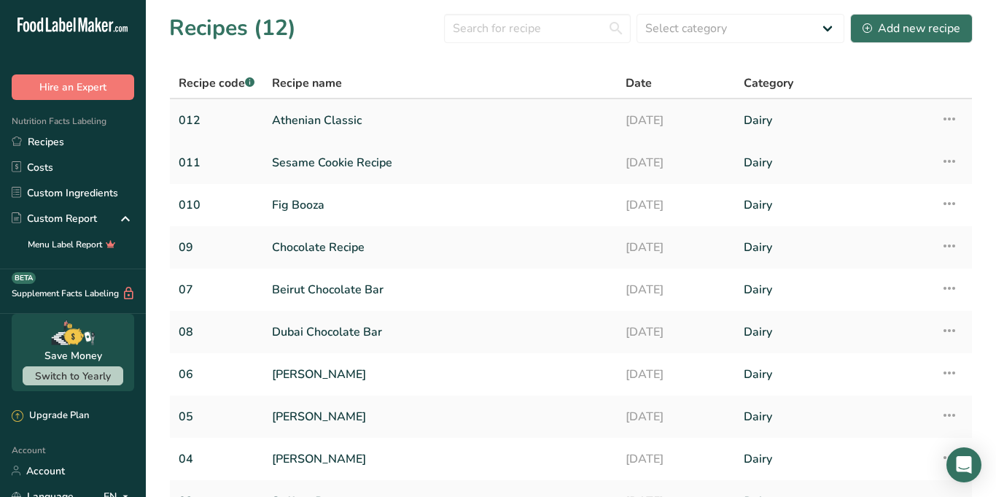
click at [322, 122] on link "Athenian Classic" at bounding box center [440, 120] width 336 height 31
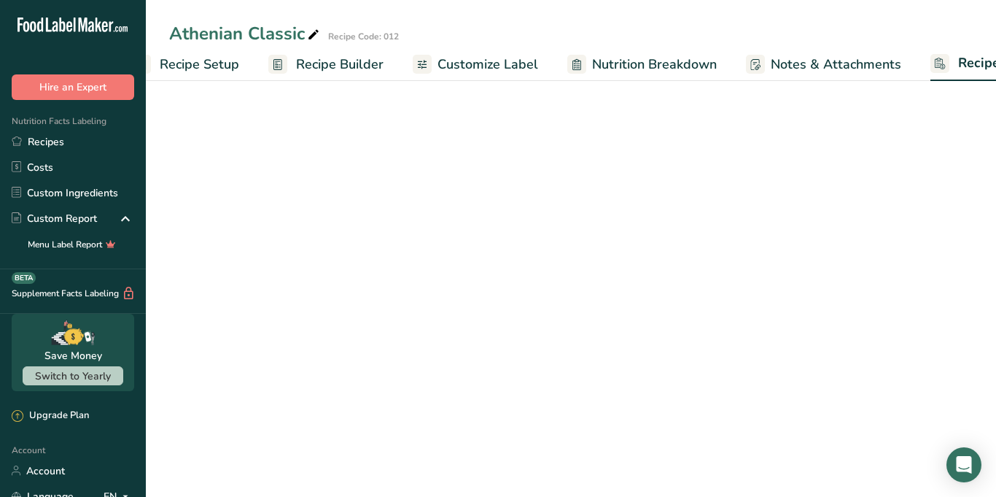
select select "1"
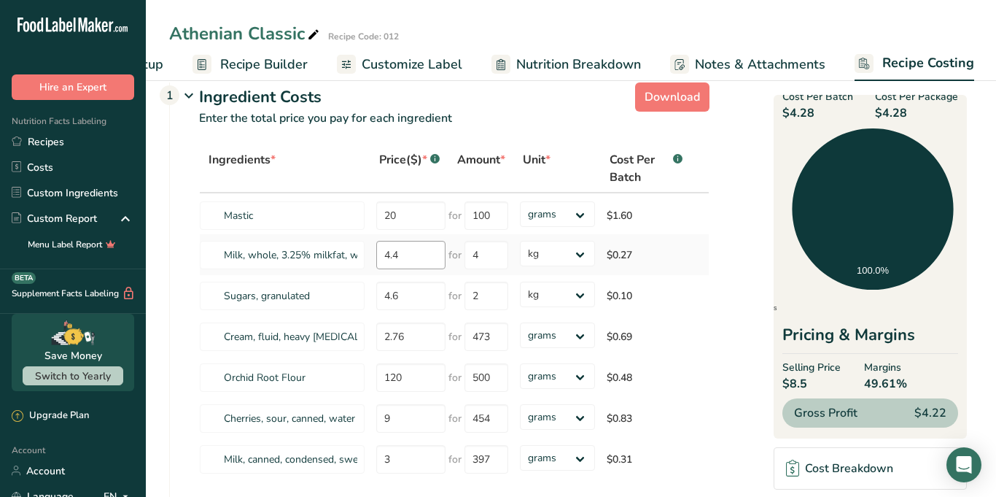
scroll to position [24, 0]
click at [410, 255] on input "4.4" at bounding box center [410, 253] width 69 height 28
click at [491, 293] on input "2" at bounding box center [487, 294] width 44 height 28
click at [348, 294] on tr "Sugars, granulated 4.6 for 2 grams kg mg mcg lb oz $0.10" at bounding box center [454, 293] width 509 height 41
type input "17"
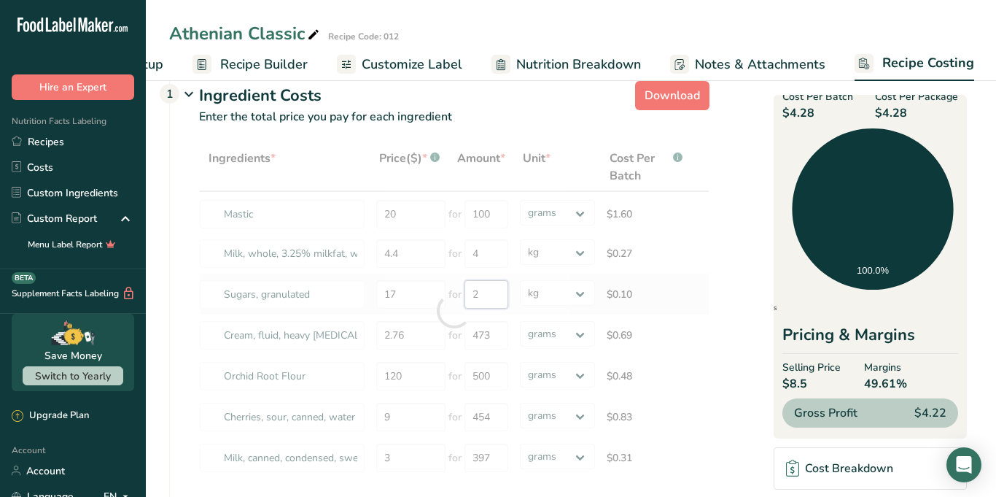
click at [491, 293] on div "Ingredients * Price($) * .a-a{fill:#347362;}.b-a{fill:#fff;} Amount * Unit * Co…" at bounding box center [454, 310] width 510 height 335
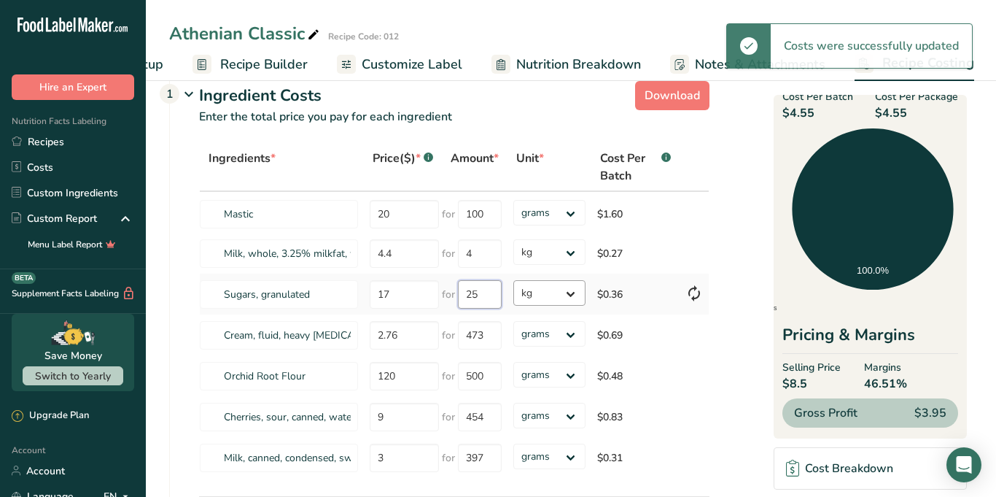
type input "25"
click at [554, 300] on div "Ingredients * Price($) * .a-a{fill:#347362;}.b-a{fill:#fff;} Amount * Unit * Co…" at bounding box center [454, 310] width 510 height 335
select select "12"
click at [754, 277] on section "Download Ingredient Costs 1 Enter the total price you pay for each ingredient I…" at bounding box center [571, 372] width 804 height 594
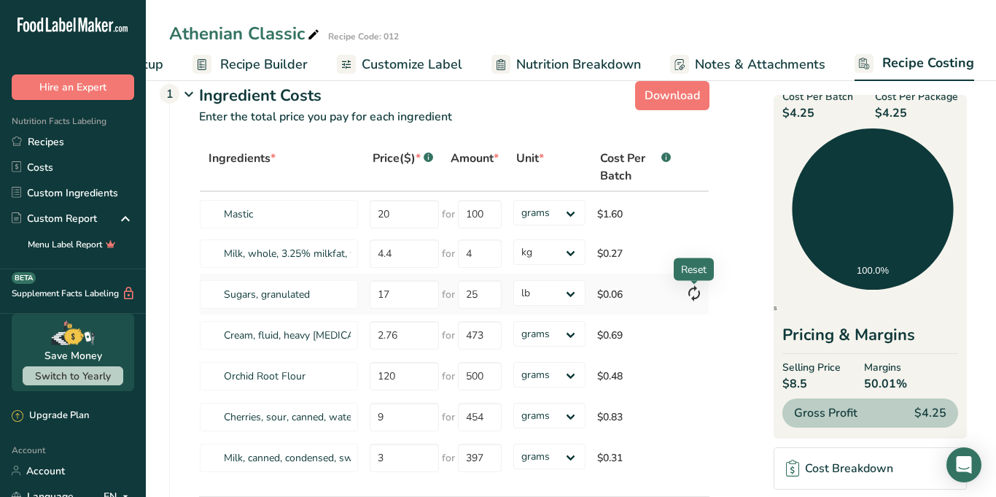
click at [691, 295] on icon at bounding box center [694, 293] width 18 height 26
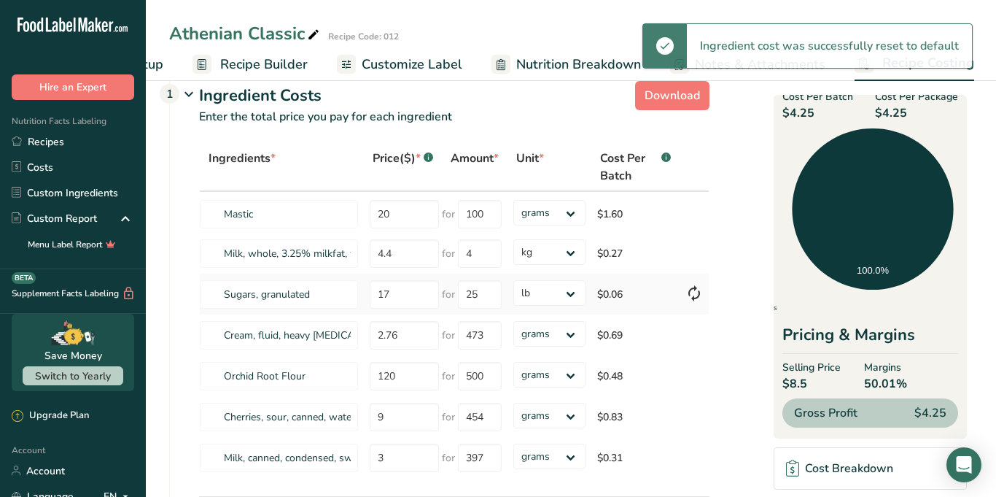
type input "4.6"
type input "2"
select select "1"
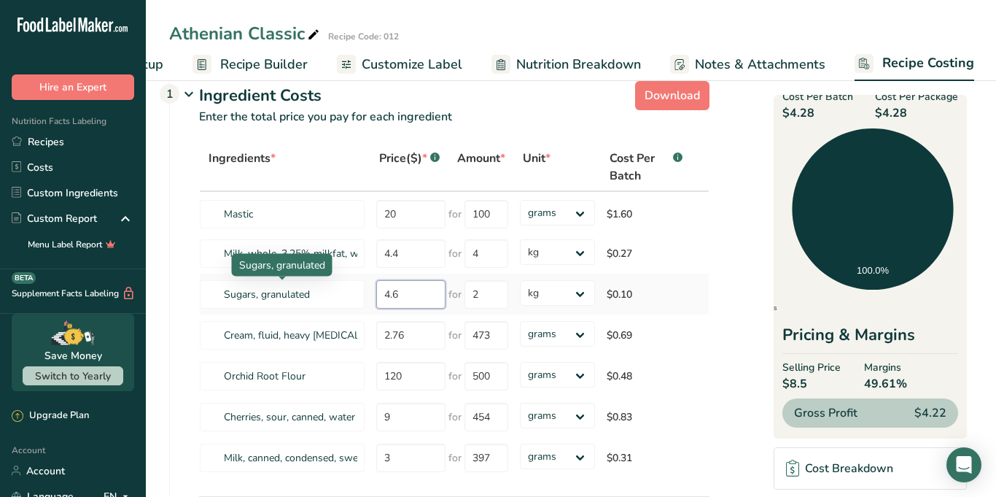
click at [352, 289] on tr "Sugars, granulated 4.6 for 2 grams kg mg mcg lb oz $0.10" at bounding box center [454, 293] width 509 height 41
type input "17"
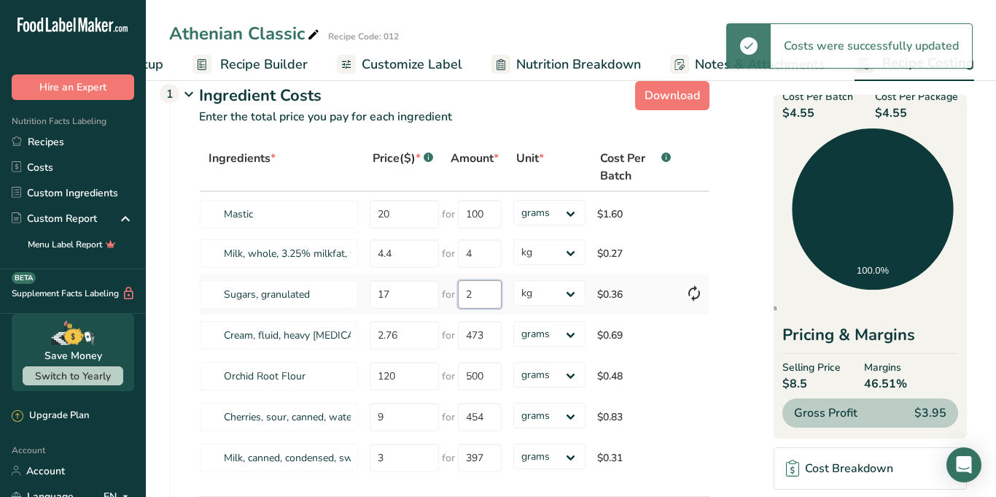
drag, startPoint x: 493, startPoint y: 307, endPoint x: 459, endPoint y: 295, distance: 35.5
click at [459, 295] on input "2" at bounding box center [480, 294] width 44 height 28
type input "25"
click at [570, 298] on div "Ingredients * Price($) * .a-a{fill:#347362;}.b-a{fill:#fff;} Amount * Unit * Co…" at bounding box center [454, 310] width 510 height 335
select select "12"
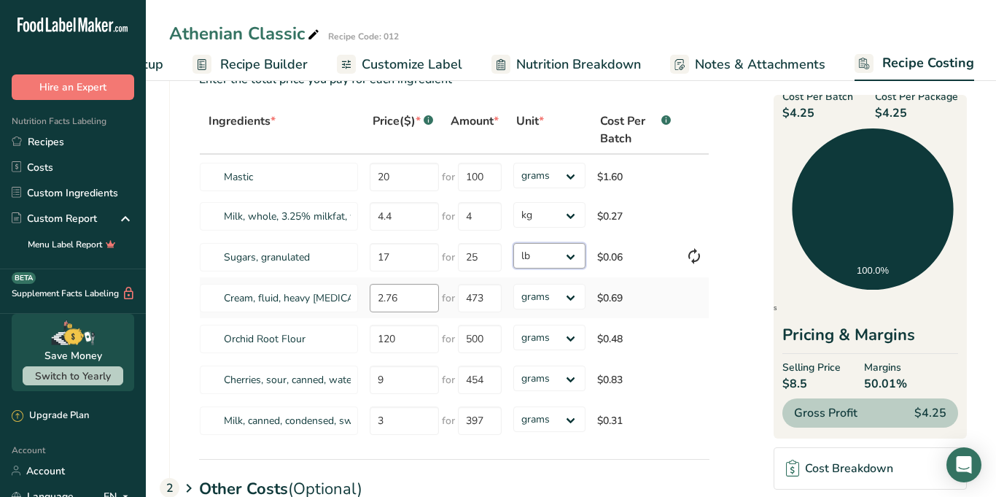
scroll to position [59, 0]
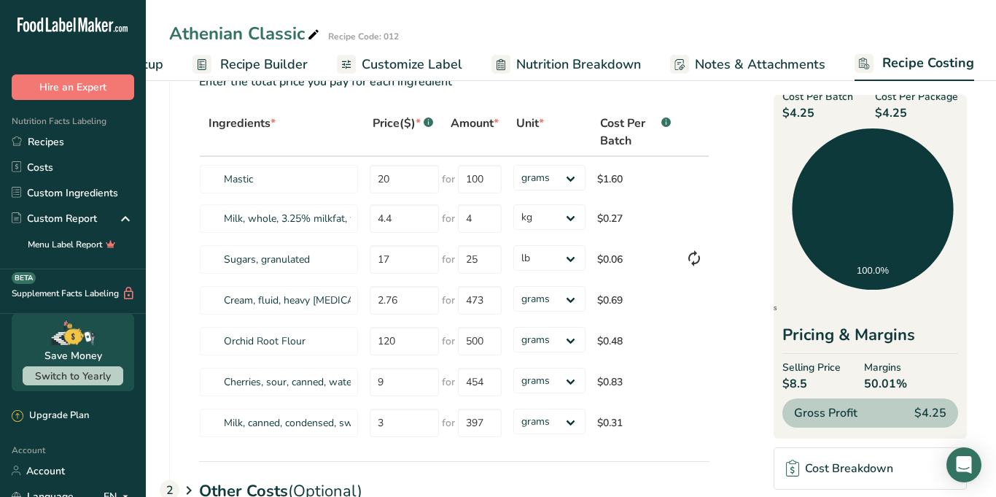
click at [497, 460] on div "Ingredients * Price($) * .a-a{fill:#347362;}.b-a{fill:#fff;} Amount * Unit * Co…" at bounding box center [440, 284] width 540 height 353
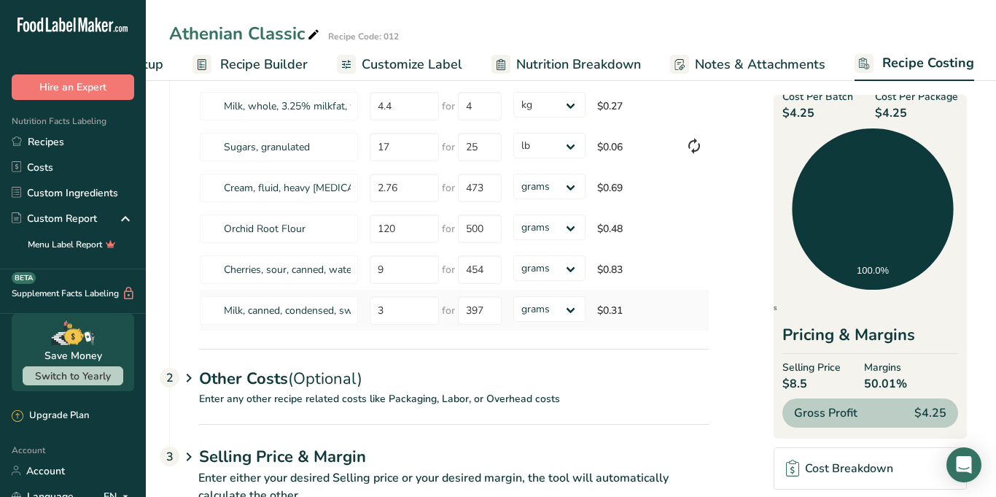
scroll to position [220, 0]
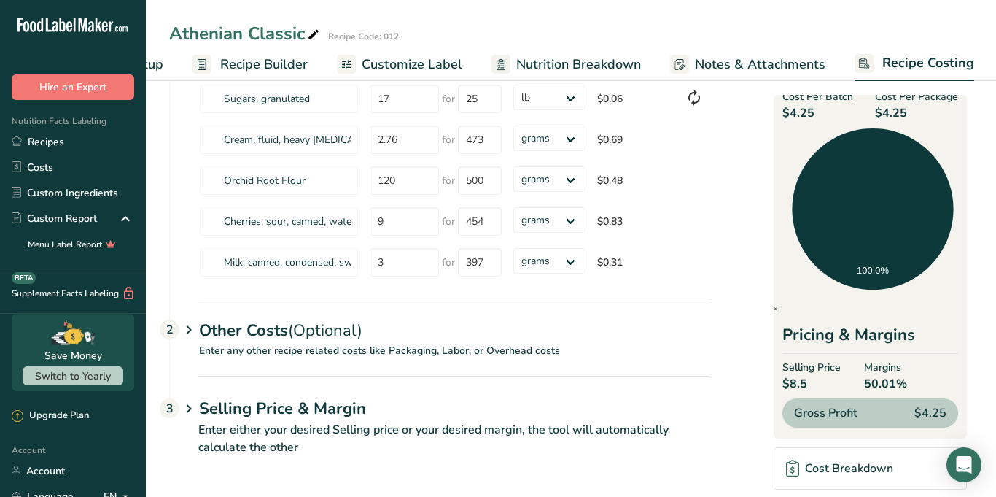
click at [203, 340] on div "Other Costs (Optional) 2" at bounding box center [454, 321] width 510 height 42
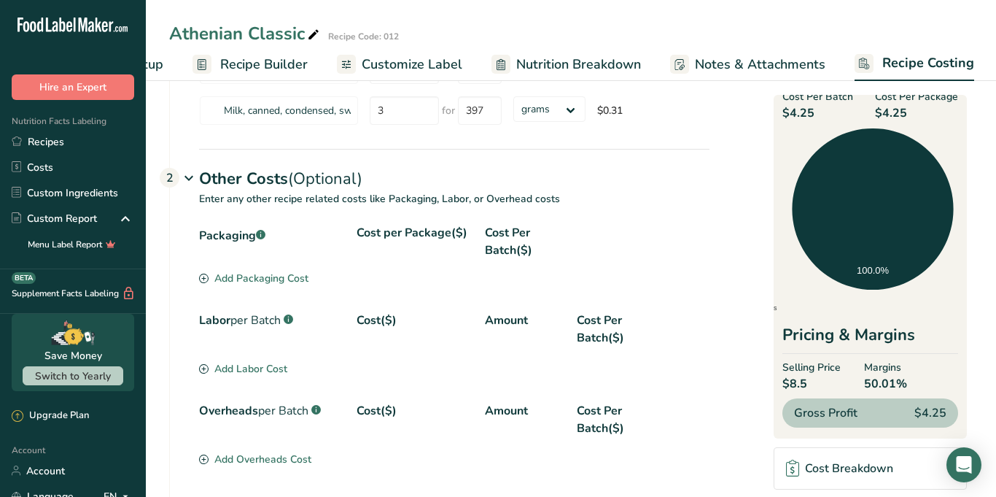
scroll to position [387, 0]
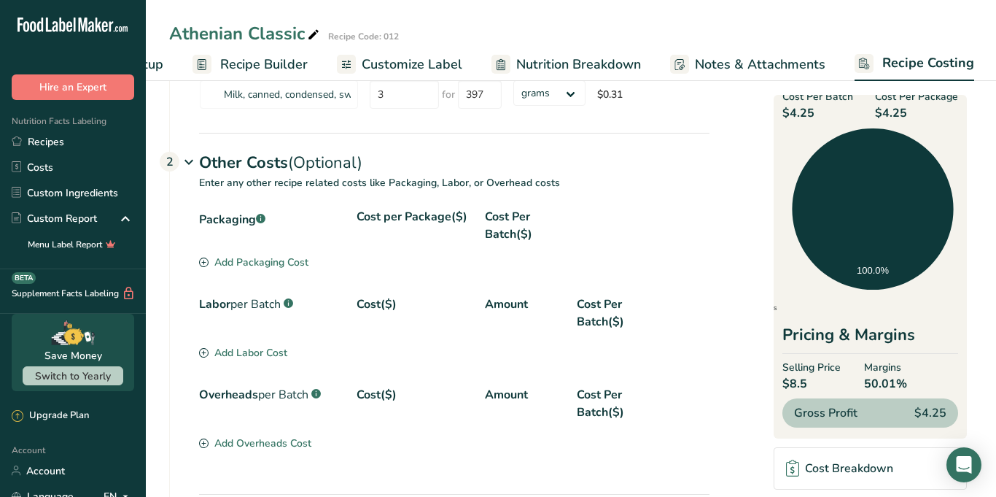
click at [245, 254] on div "Packaging .a-a{fill:#347362;}.b-a{fill:#fff;} Cost per Package($) Cost Per Batc…" at bounding box center [454, 231] width 510 height 47
click at [245, 260] on div "Add Packaging Cost" at bounding box center [253, 262] width 109 height 15
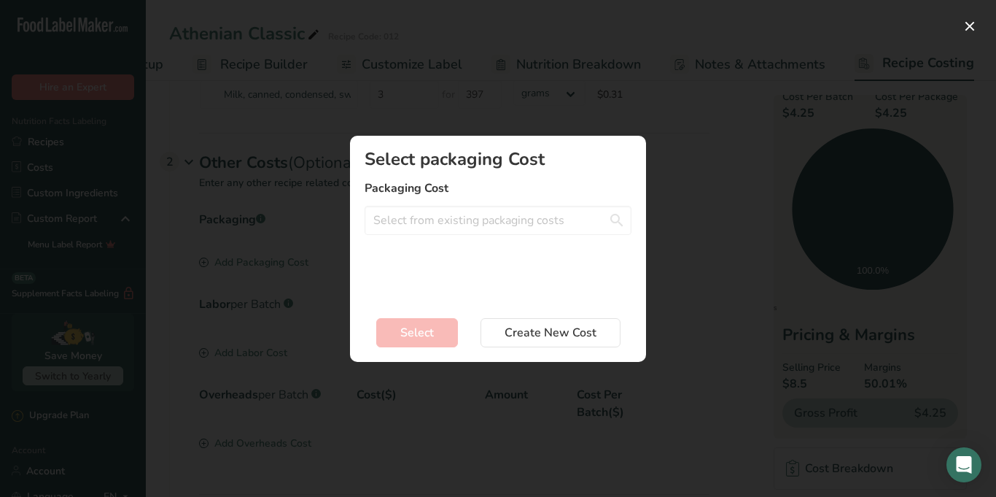
click at [470, 198] on div "Select packaging Cost Packaging Cost Brand sticker - 0.25$ Flavor sticker - 0.3…" at bounding box center [498, 225] width 267 height 150
click at [470, 210] on input "Add New Recipe Cost Modal" at bounding box center [498, 220] width 267 height 29
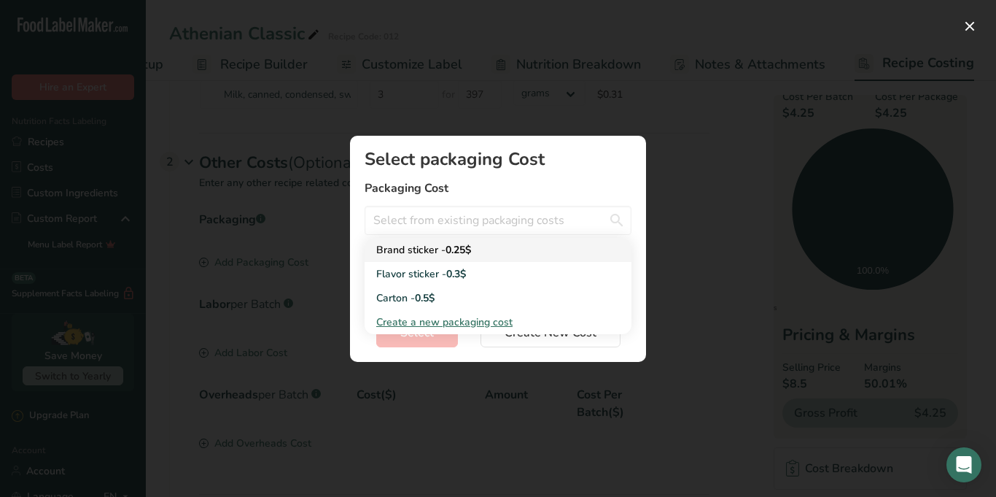
click at [471, 254] on span "0.25$" at bounding box center [459, 250] width 26 height 14
type input "Brand sticker - 0.25$"
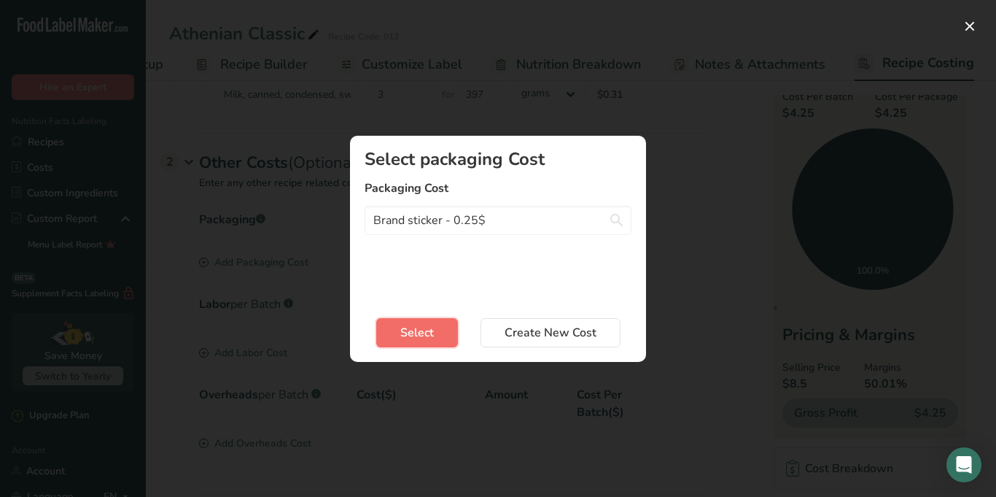
click at [445, 328] on button "Select" at bounding box center [417, 332] width 82 height 29
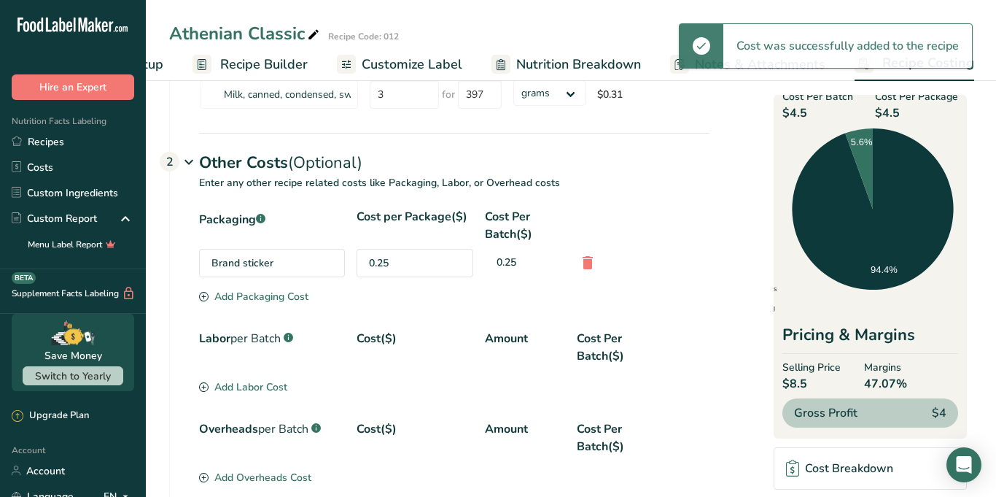
click at [281, 290] on div "Add Packaging Cost" at bounding box center [253, 296] width 109 height 15
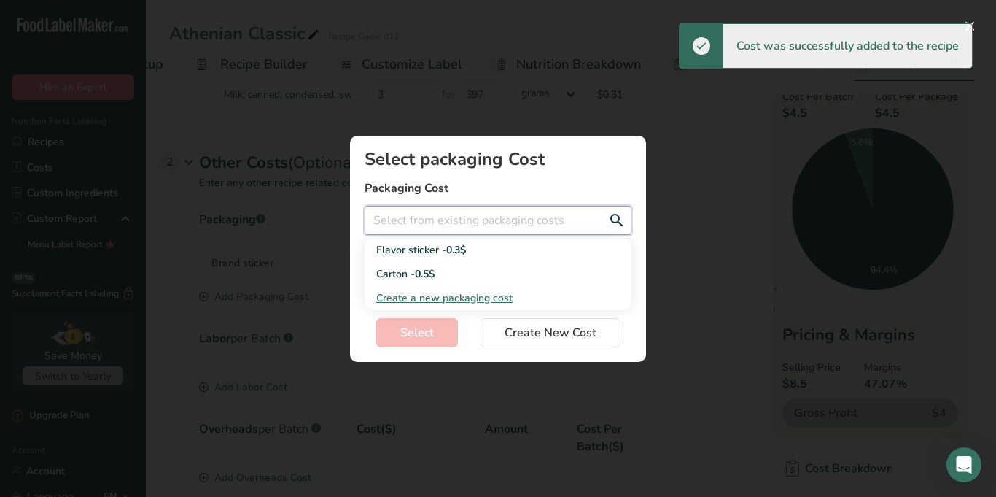
click at [435, 225] on input "Add New Recipe Cost Modal" at bounding box center [498, 220] width 267 height 29
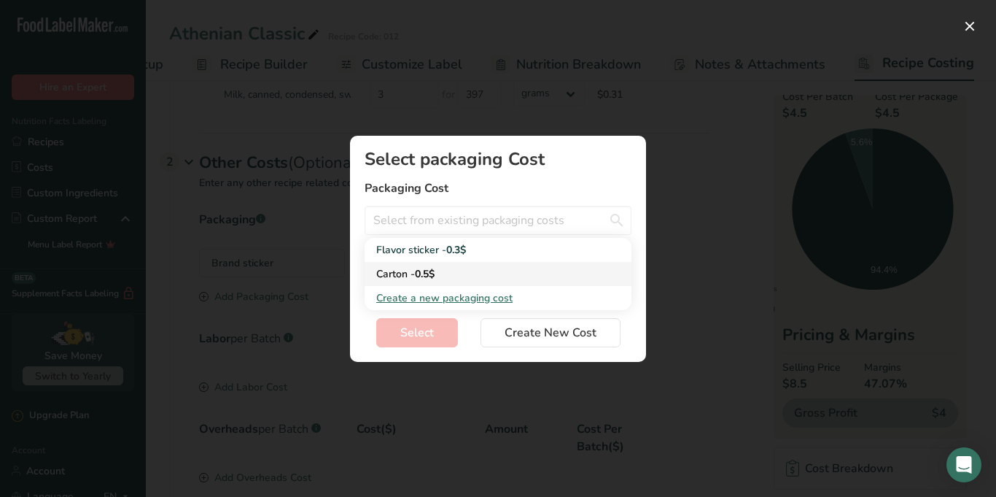
click at [435, 281] on div "Carton - 0.5$" at bounding box center [486, 273] width 220 height 15
type input "Carton - 0.5$"
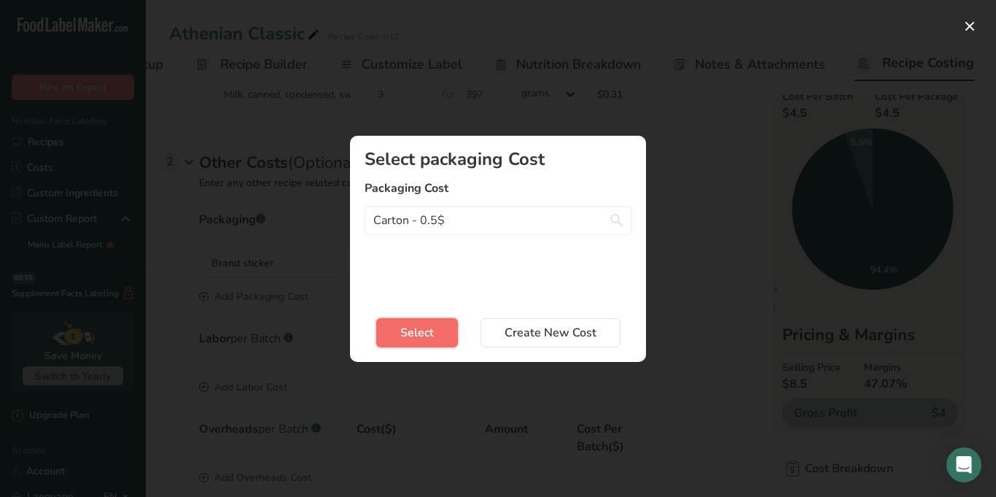
click at [412, 343] on button "Select" at bounding box center [417, 332] width 82 height 29
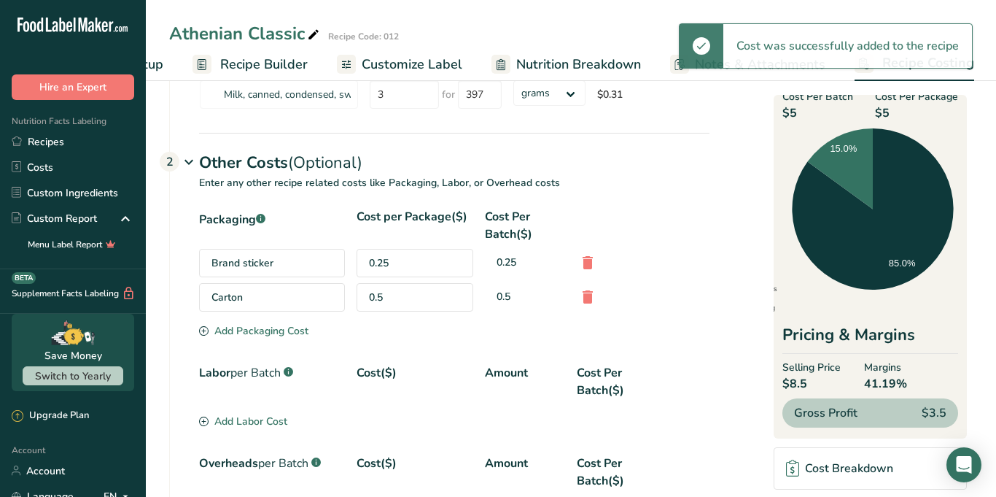
click at [297, 334] on div "Add Packaging Cost" at bounding box center [253, 330] width 109 height 15
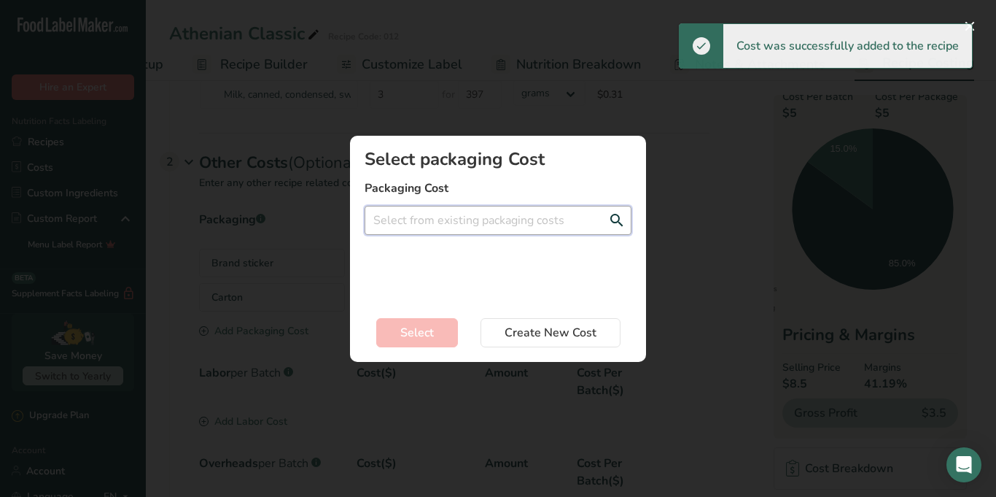
click at [454, 225] on input "Add New Recipe Cost Modal" at bounding box center [498, 220] width 267 height 29
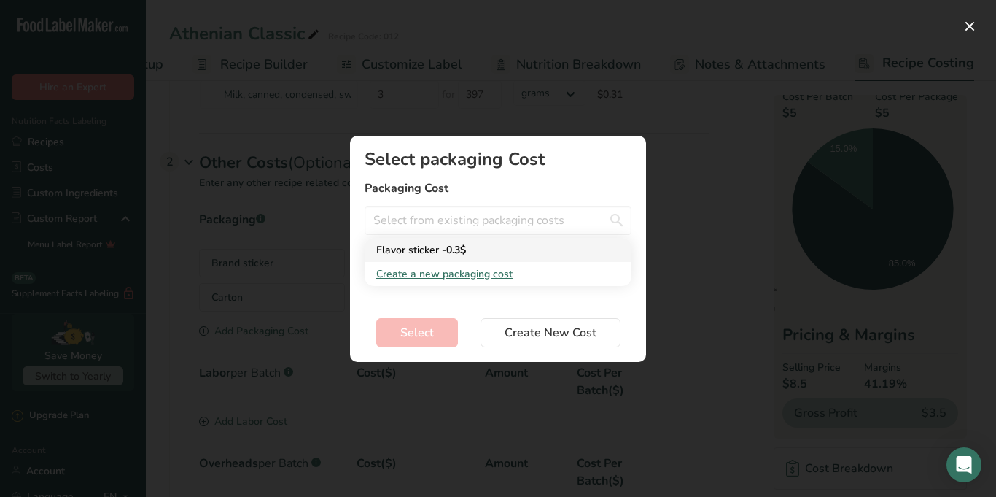
click at [462, 253] on span "0.3$" at bounding box center [456, 250] width 20 height 14
type input "Flavor sticker - 0.3$"
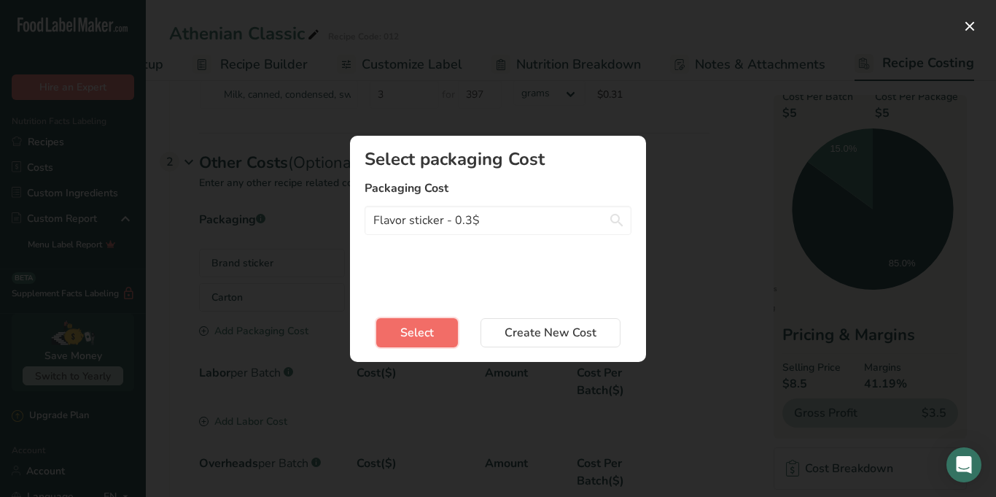
click at [440, 332] on button "Select" at bounding box center [417, 332] width 82 height 29
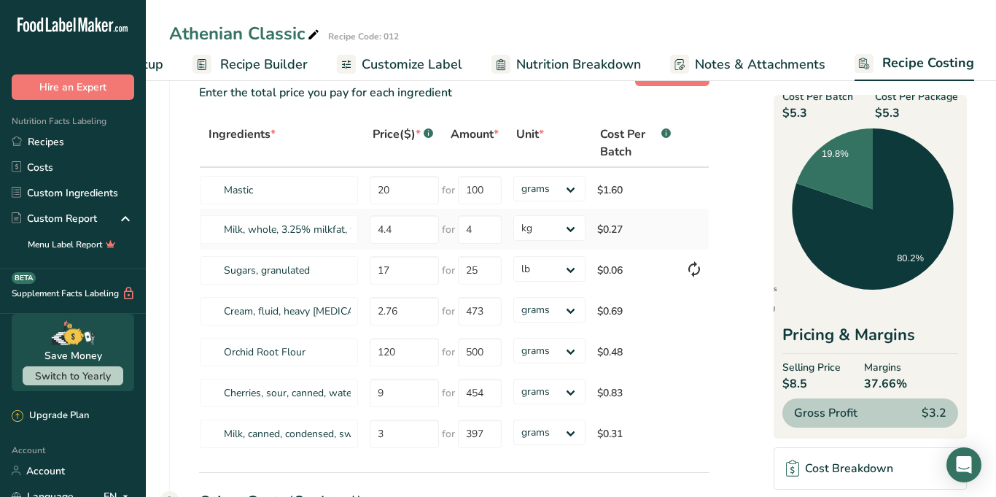
scroll to position [50, 0]
click at [540, 230] on select "grams kg mg mcg lb oz" at bounding box center [548, 227] width 71 height 26
drag, startPoint x: 481, startPoint y: 225, endPoint x: 462, endPoint y: 225, distance: 19.7
click at [462, 225] on input "4" at bounding box center [480, 228] width 44 height 28
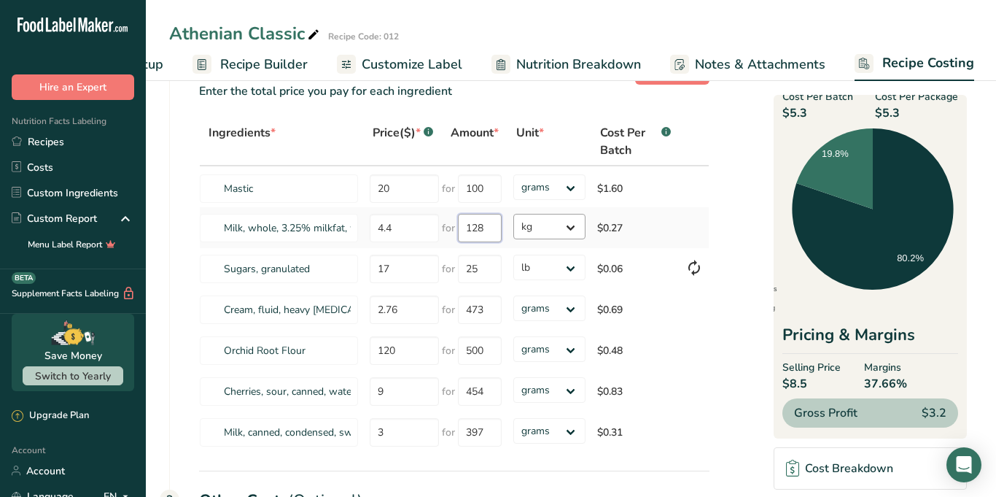
type input "128"
click at [567, 233] on div "Ingredients * Price($) * .a-a{fill:#347362;}.b-a{fill:#fff;} Amount * Unit * Co…" at bounding box center [454, 284] width 510 height 335
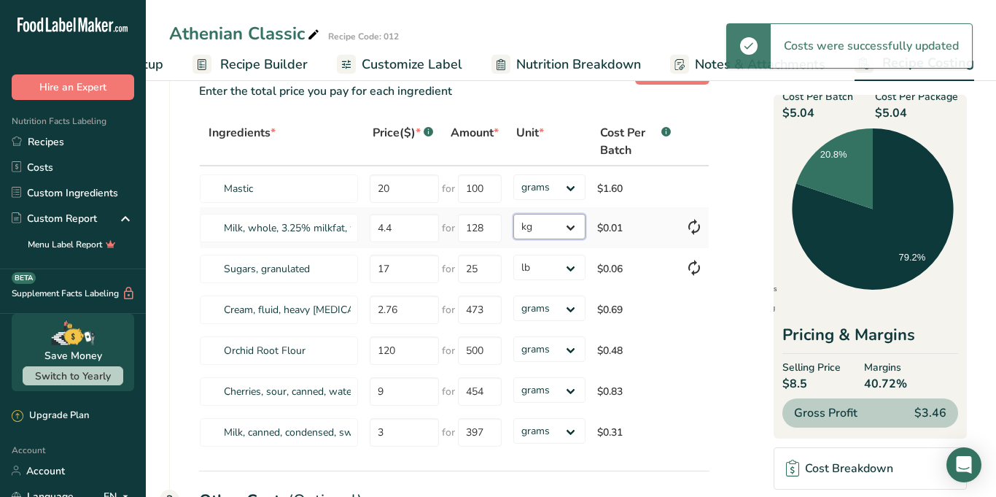
select select "5"
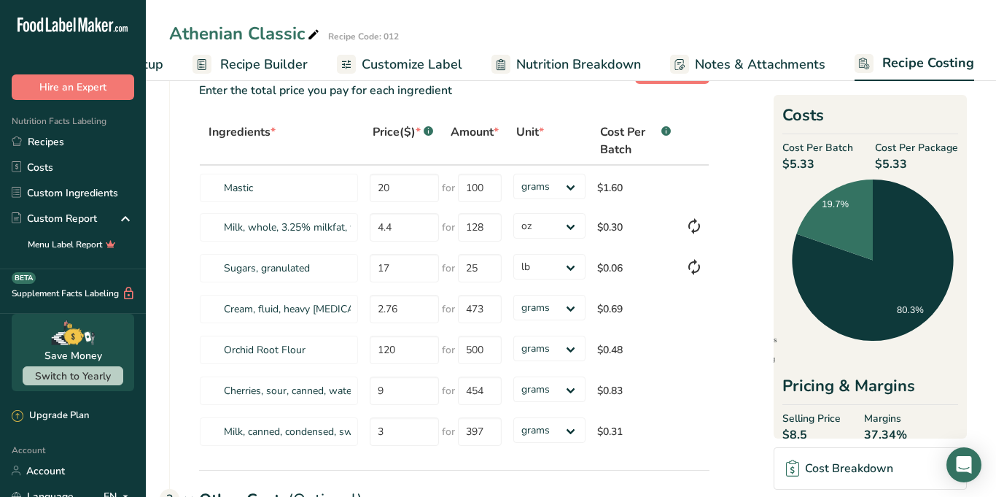
scroll to position [0, 0]
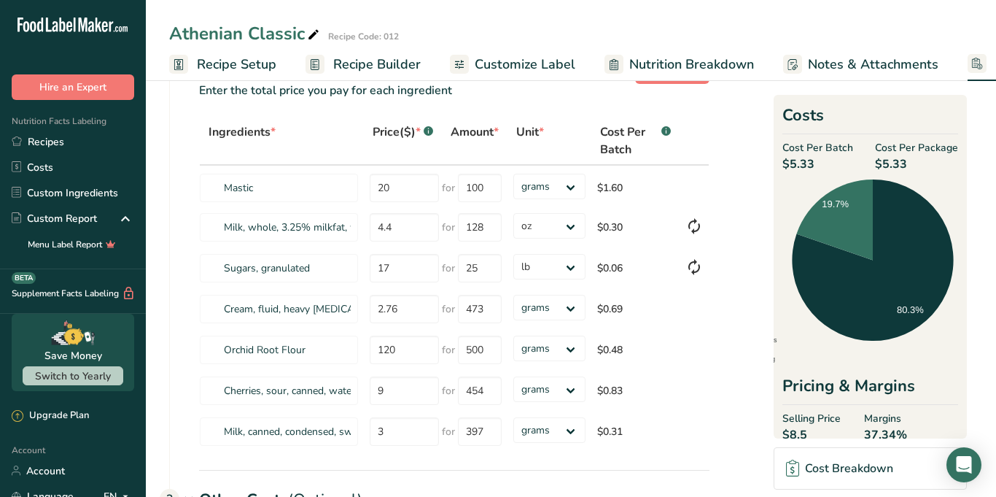
click at [233, 67] on span "Recipe Setup" at bounding box center [236, 65] width 79 height 20
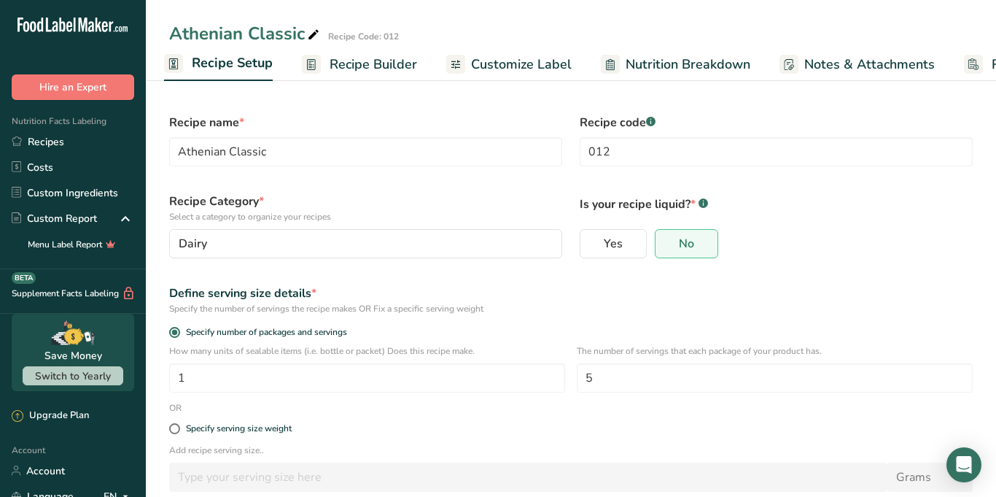
click at [381, 62] on span "Recipe Builder" at bounding box center [374, 65] width 88 height 20
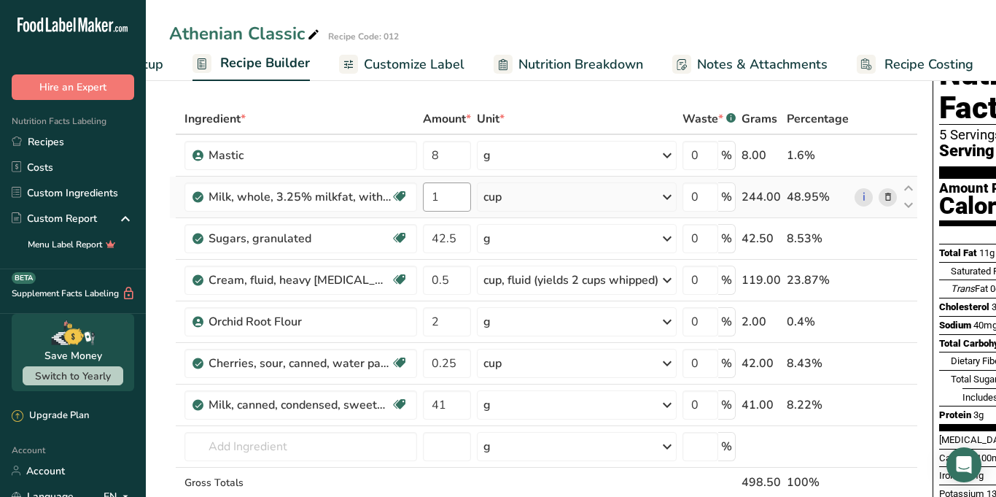
scroll to position [61, 0]
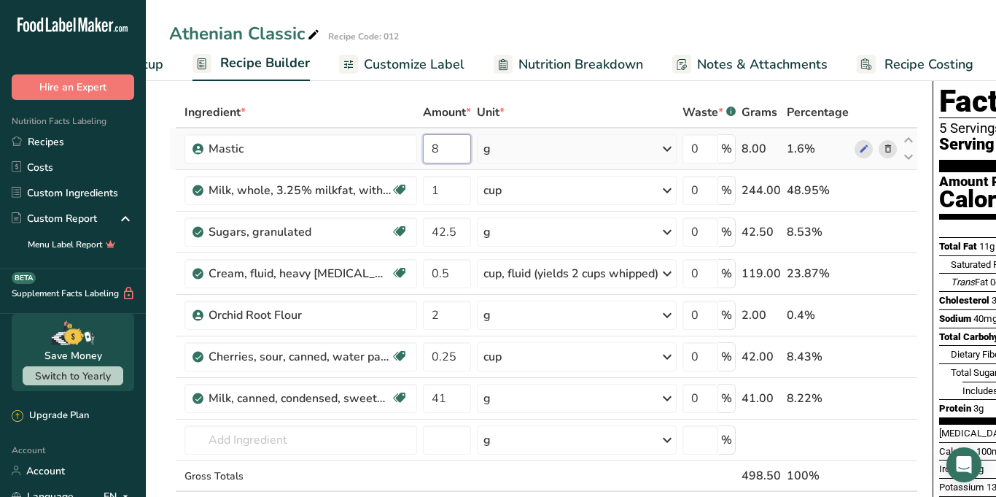
click at [452, 156] on input "8" at bounding box center [447, 148] width 48 height 29
type input "5.69"
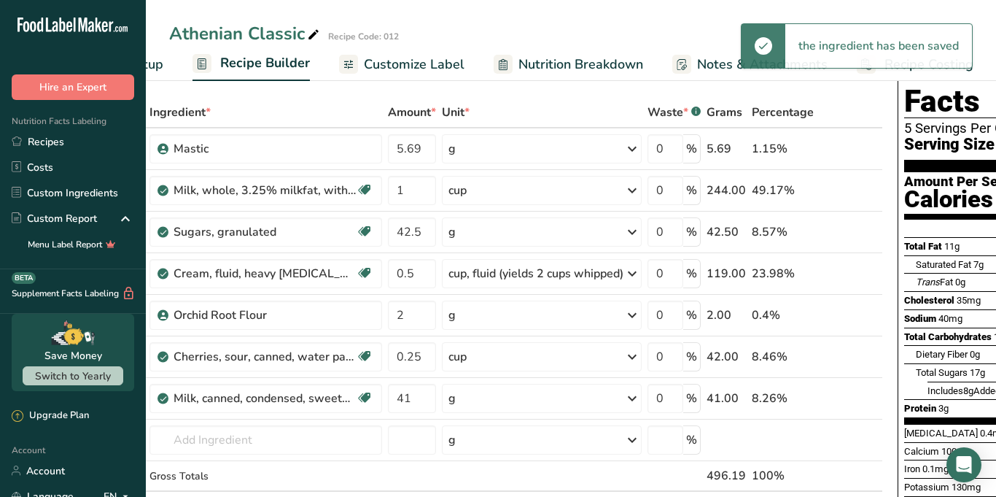
scroll to position [0, 41]
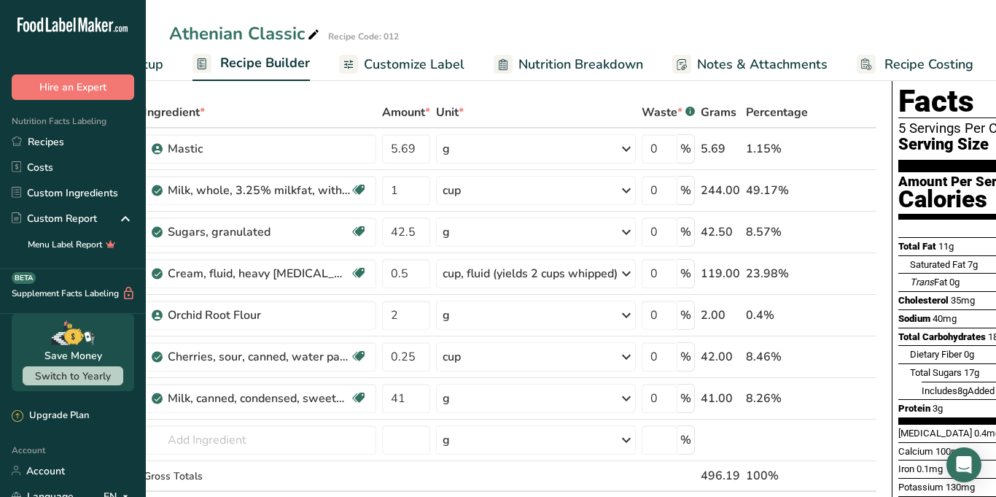
click at [946, 64] on span "Recipe Costing" at bounding box center [929, 65] width 89 height 20
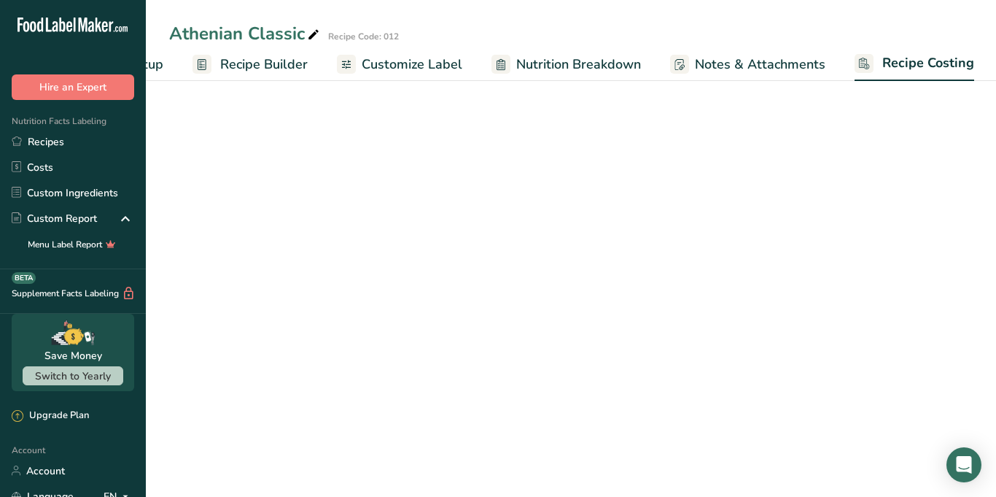
select select "5"
select select "12"
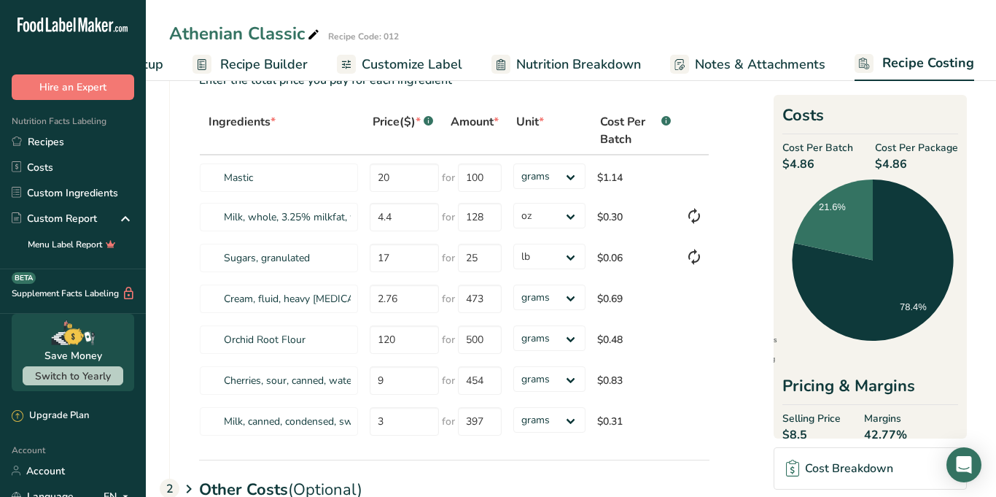
click at [373, 64] on span "Customize Label" at bounding box center [412, 65] width 101 height 20
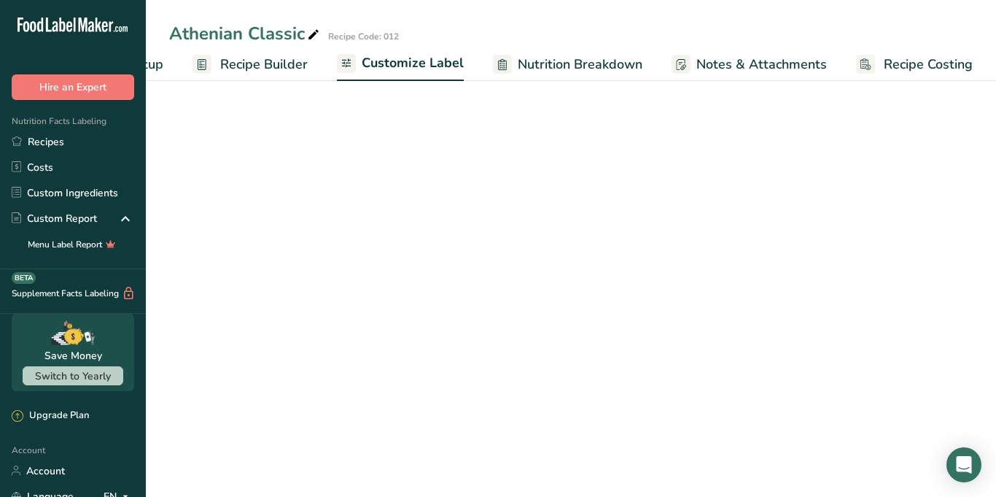
scroll to position [0, 113]
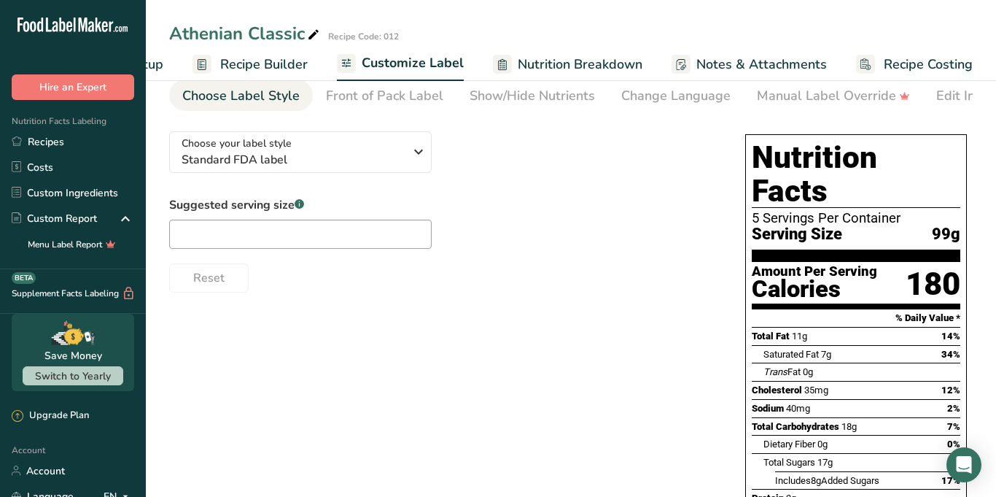
click at [281, 67] on span "Recipe Builder" at bounding box center [264, 65] width 88 height 20
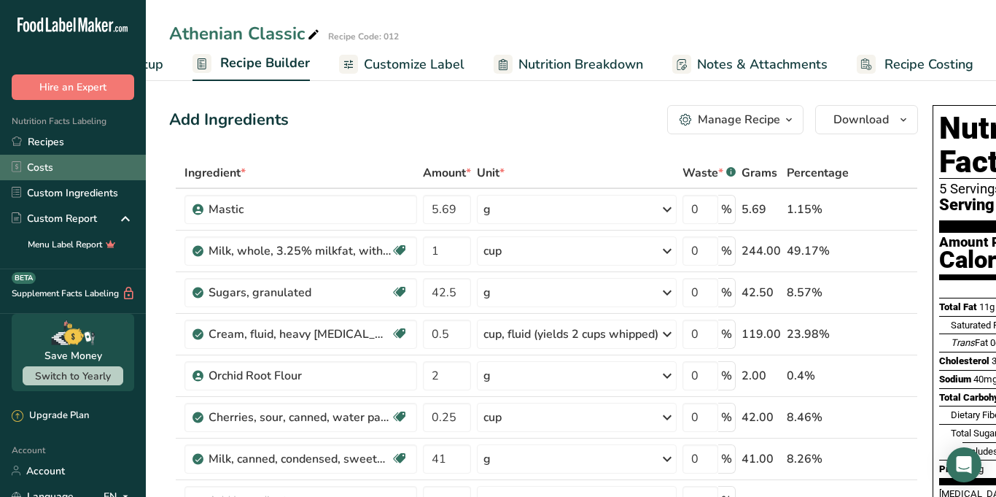
click at [66, 176] on link "Costs" at bounding box center [73, 168] width 146 height 26
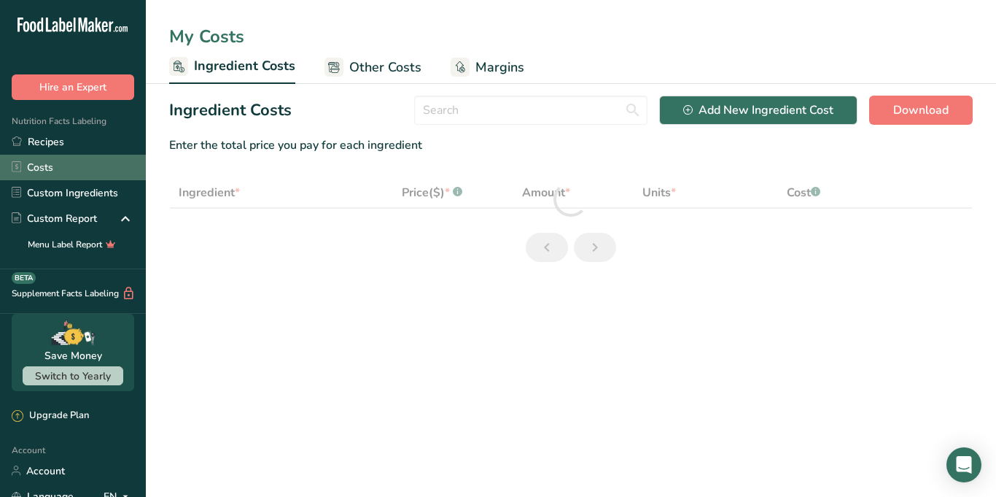
select select "5"
select select "1"
select select "5"
select select "1"
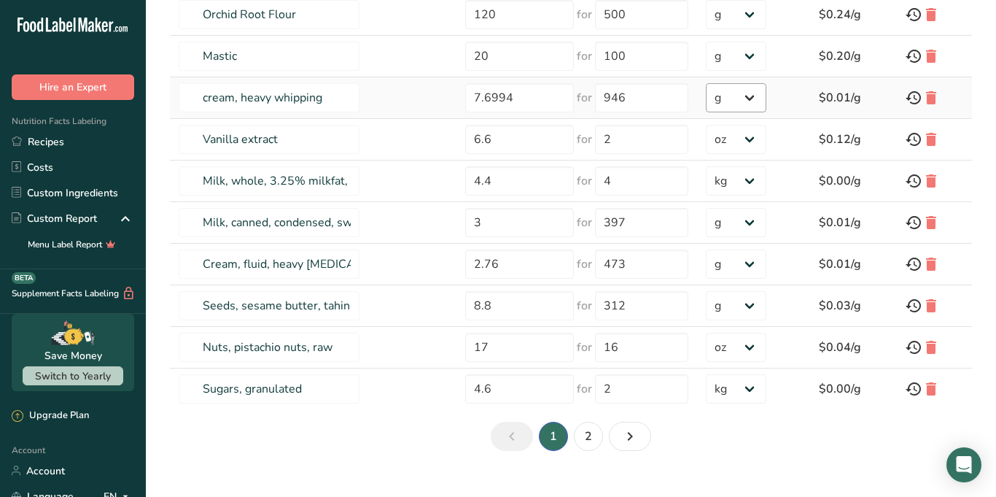
scroll to position [238, 0]
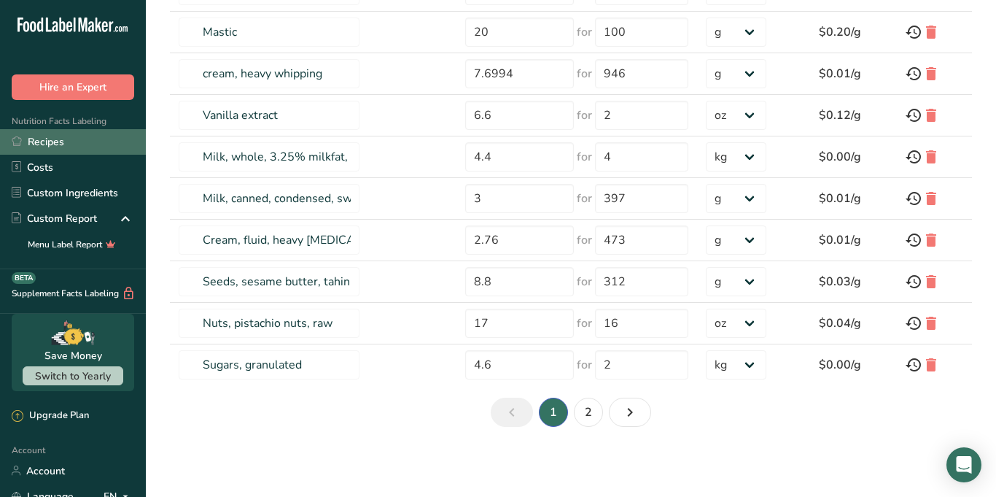
click at [76, 145] on link "Recipes" at bounding box center [73, 142] width 146 height 26
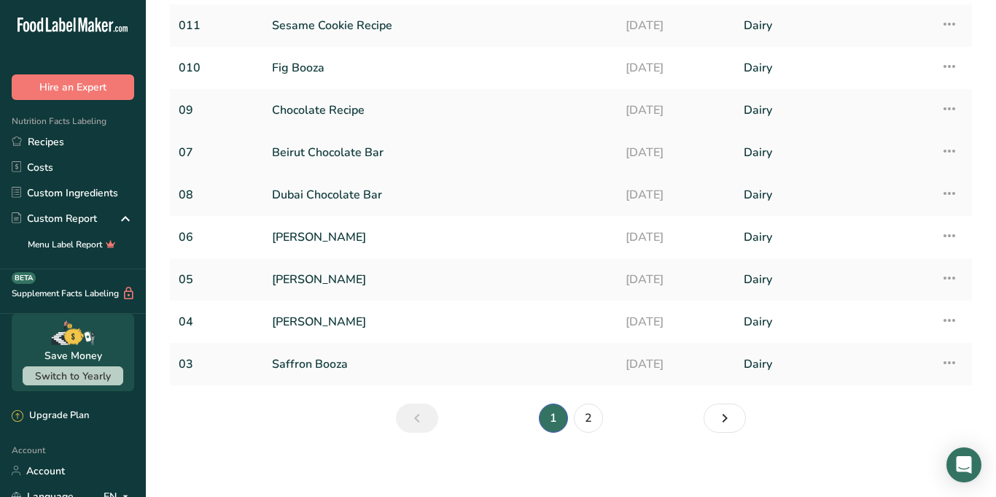
scroll to position [143, 0]
